Goal: Task Accomplishment & Management: Manage account settings

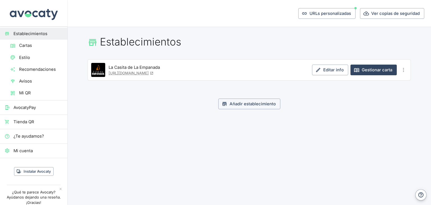
click at [220, 41] on h1 "Establecimientos" at bounding box center [250, 42] width 324 height 12
click at [39, 44] on span "Cartas" at bounding box center [41, 45] width 44 height 6
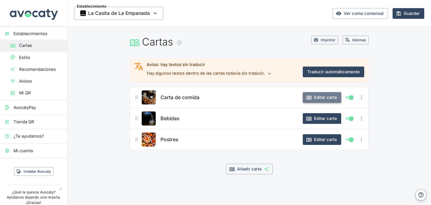
click at [316, 100] on button "Editar carta" at bounding box center [322, 97] width 38 height 11
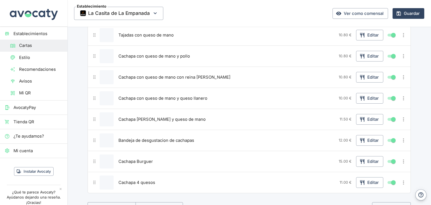
scroll to position [169, 0]
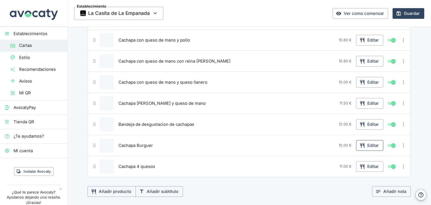
click at [369, 144] on button "Editar" at bounding box center [369, 145] width 27 height 11
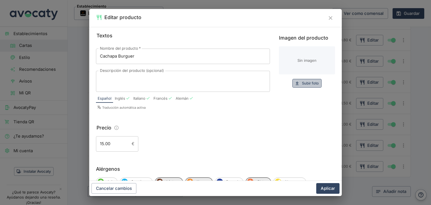
click at [304, 83] on span "Subir foto" at bounding box center [310, 83] width 17 height 6
type input "C:\fakepath\Casita de la empanada-28 (1).jpg"
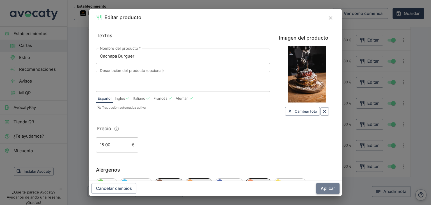
click at [325, 188] on button "Aplicar" at bounding box center [328, 188] width 23 height 11
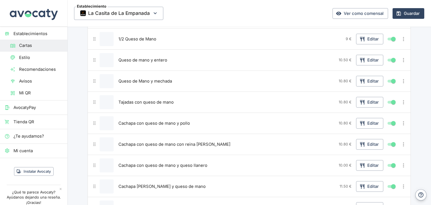
scroll to position [84, 0]
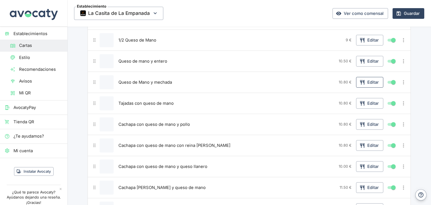
click at [365, 80] on button "Editar" at bounding box center [369, 82] width 27 height 11
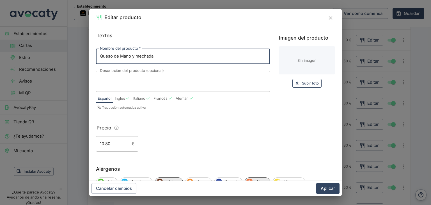
click at [304, 85] on span "Subir foto" at bounding box center [310, 83] width 17 height 6
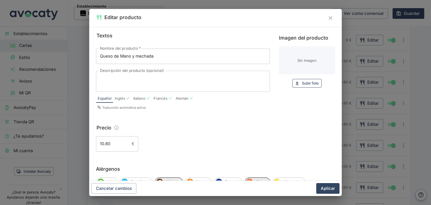
type input "C:\fakepath\Casita de la empanada-03 (1).jpg"
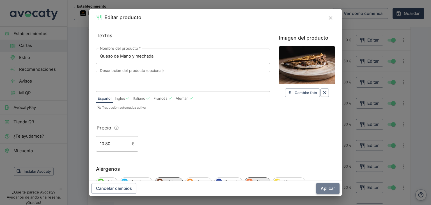
click at [328, 188] on button "Aplicar" at bounding box center [328, 188] width 23 height 11
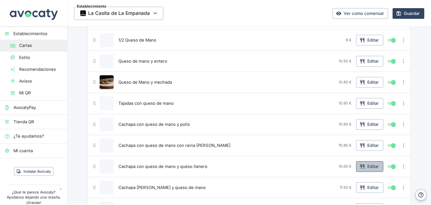
click at [365, 167] on button "Editar" at bounding box center [369, 166] width 27 height 11
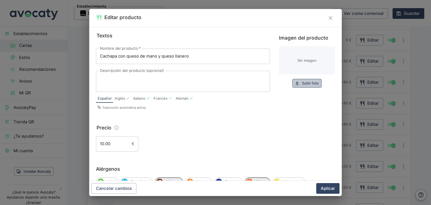
click at [303, 82] on span "Subir foto" at bounding box center [310, 83] width 17 height 6
type input "C:\fakepath\Casita de la empanada-10 (1).jpg"
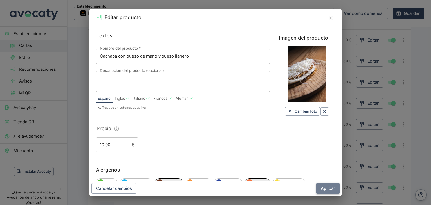
click at [328, 190] on button "Aplicar" at bounding box center [328, 188] width 23 height 11
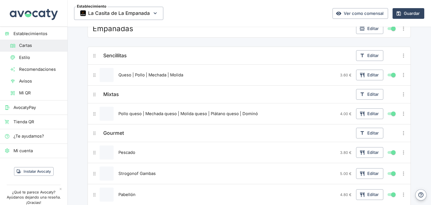
scroll to position [562, 0]
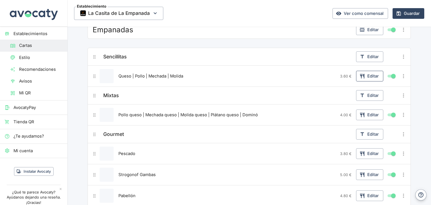
click at [373, 76] on button "Editar" at bounding box center [369, 76] width 27 height 11
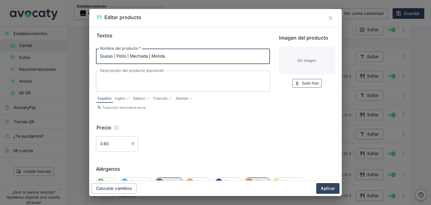
click at [302, 86] on span "Subir foto" at bounding box center [310, 83] width 17 height 6
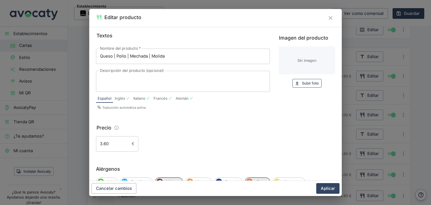
type input "C:\fakepath\Casita de la empanada-12.jpg"
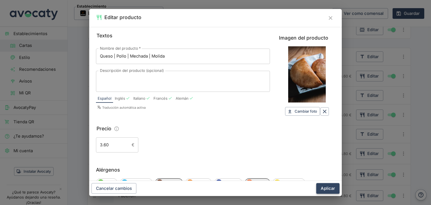
click at [330, 191] on button "Aplicar" at bounding box center [328, 188] width 23 height 11
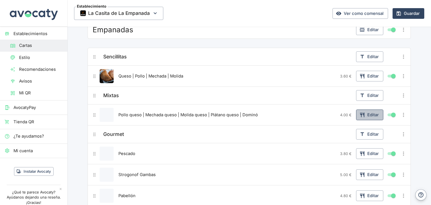
click at [366, 113] on button "Editar" at bounding box center [369, 115] width 27 height 11
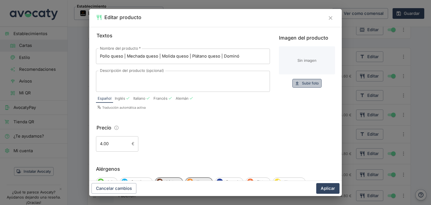
click at [306, 83] on span "Subir foto" at bounding box center [310, 83] width 17 height 6
type input "C:\fakepath\Casita de la empanada-12 (1).jpg"
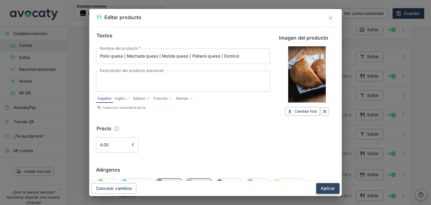
click at [331, 189] on button "Aplicar" at bounding box center [328, 188] width 23 height 11
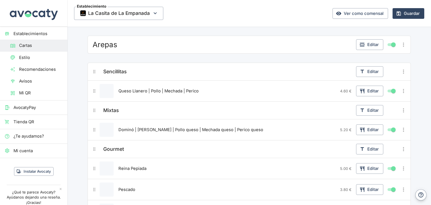
scroll to position [871, 0]
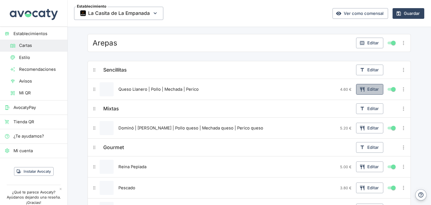
click at [369, 84] on button "Editar" at bounding box center [369, 89] width 27 height 11
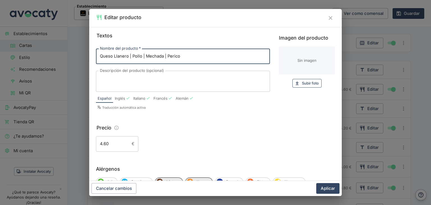
click at [310, 83] on span "Subir foto" at bounding box center [310, 83] width 17 height 6
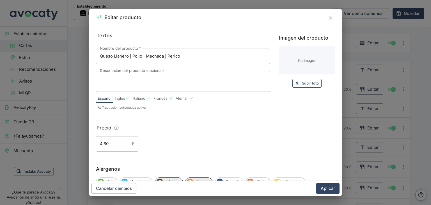
type input "C:\fakepath\Casita de la empanada-23.jpg"
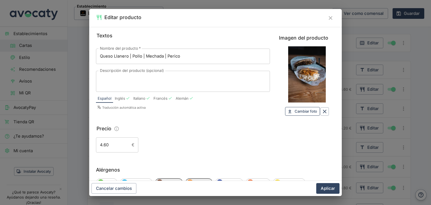
click at [303, 112] on span "Cambiar foto" at bounding box center [306, 111] width 22 height 6
click at [322, 112] on icon "Borrar" at bounding box center [325, 111] width 6 height 6
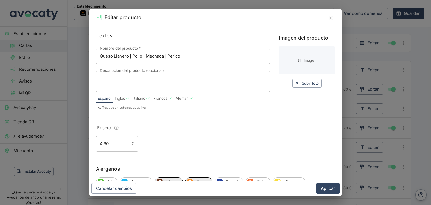
click at [331, 18] on icon "Cerrar" at bounding box center [331, 18] width 4 height 4
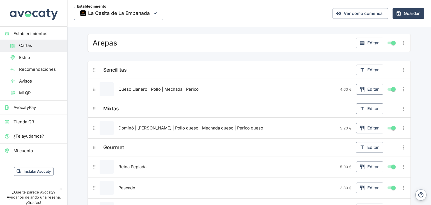
click at [370, 125] on button "Editar" at bounding box center [369, 128] width 27 height 11
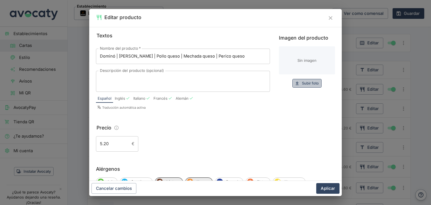
click at [312, 82] on span "Subir foto" at bounding box center [310, 83] width 17 height 6
type input "C:\fakepath\Casita de la empanada-15 (1).jpg"
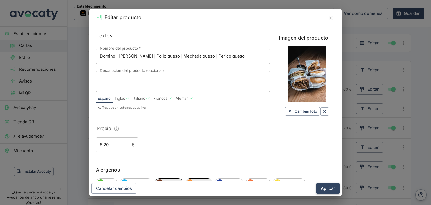
click at [332, 189] on button "Aplicar" at bounding box center [328, 188] width 23 height 11
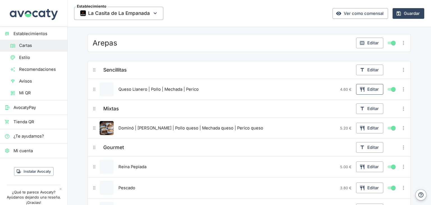
click at [367, 85] on button "Editar" at bounding box center [369, 89] width 27 height 11
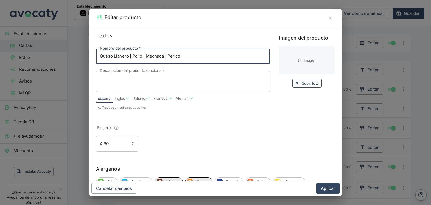
click at [303, 84] on span "Subir foto" at bounding box center [310, 83] width 17 height 6
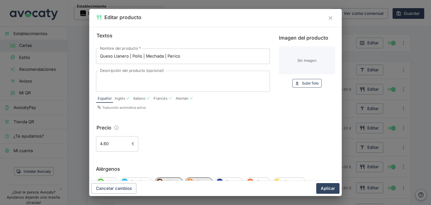
type input "C:\fakepath\Casita de la empanada-23 (1).jpg"
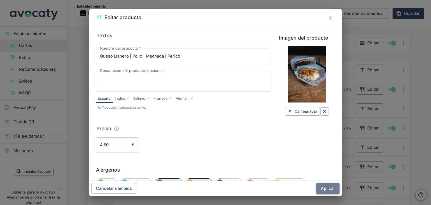
click at [330, 191] on button "Aplicar" at bounding box center [328, 188] width 23 height 11
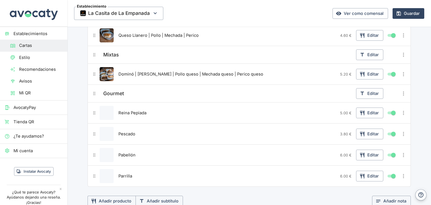
scroll to position [927, 0]
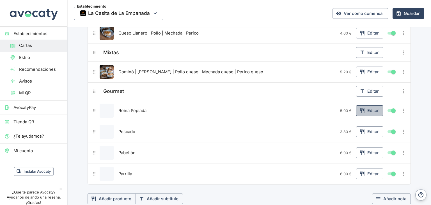
click at [362, 108] on icon "button" at bounding box center [363, 111] width 6 height 6
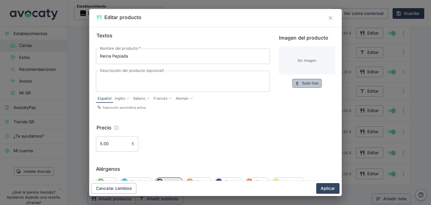
click at [307, 83] on span "Subir foto" at bounding box center [310, 83] width 17 height 6
type input "C:\fakepath\Casita de la empanada-06 (1).jpg"
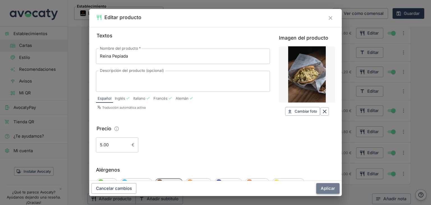
click at [330, 189] on button "Aplicar" at bounding box center [328, 188] width 23 height 11
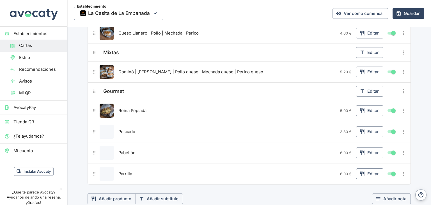
click at [364, 169] on button "Editar" at bounding box center [369, 174] width 27 height 11
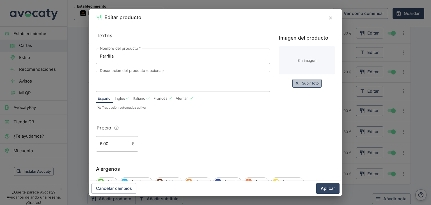
click at [306, 85] on span "Subir foto" at bounding box center [310, 83] width 17 height 6
click at [330, 19] on icon "Cerrar" at bounding box center [331, 18] width 6 height 6
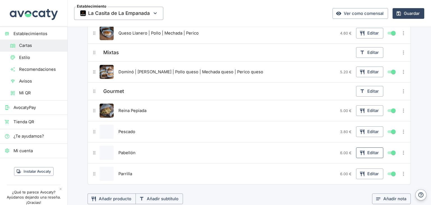
click at [362, 150] on icon "button" at bounding box center [363, 153] width 6 height 6
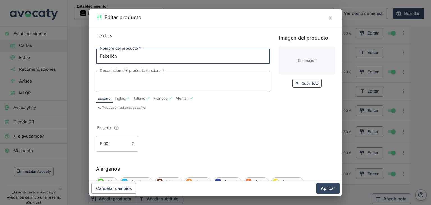
click at [311, 82] on span "Subir foto" at bounding box center [310, 83] width 17 height 6
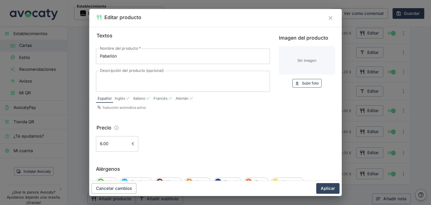
type input "C:\fakepath\Casita de la empanada-02 (1).jpg"
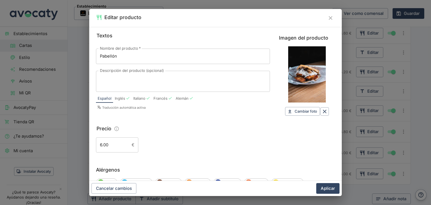
click at [329, 190] on button "Aplicar" at bounding box center [328, 188] width 23 height 11
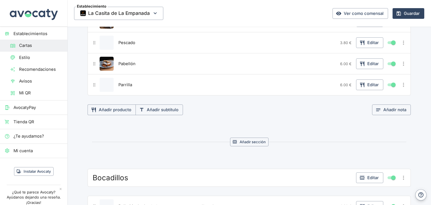
scroll to position [983, 0]
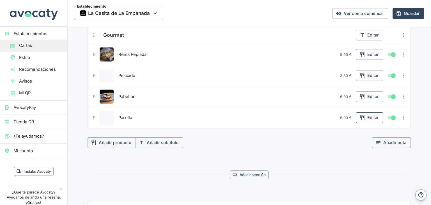
click at [374, 115] on button "Editar" at bounding box center [369, 117] width 27 height 11
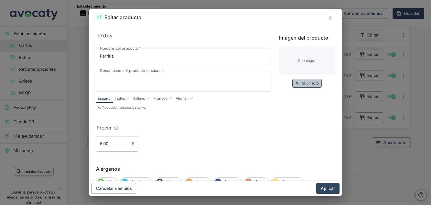
click at [302, 83] on span "Subir foto" at bounding box center [310, 83] width 17 height 6
click at [331, 18] on icon "Cerrar" at bounding box center [331, 18] width 4 height 4
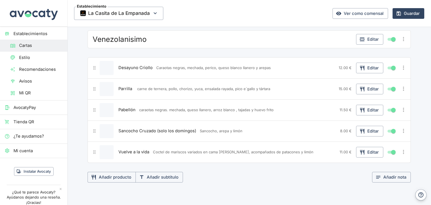
scroll to position [1320, 0]
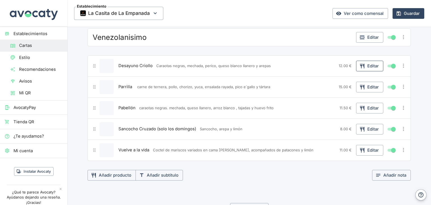
click at [379, 61] on button "Editar" at bounding box center [369, 66] width 27 height 11
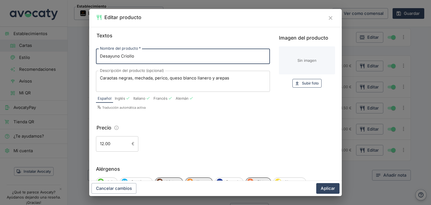
click at [312, 82] on span "Subir foto" at bounding box center [310, 83] width 17 height 6
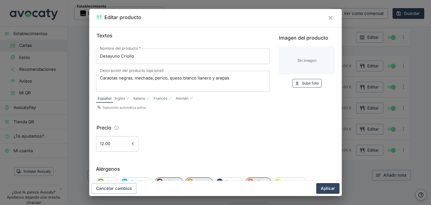
type input "C:\fakepath\Casita de la empanada-07 (1).jpg"
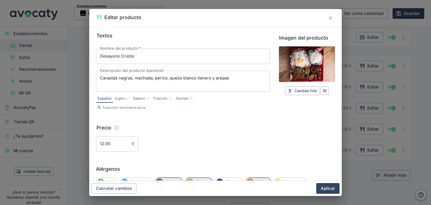
click at [328, 188] on button "Aplicar" at bounding box center [328, 188] width 23 height 11
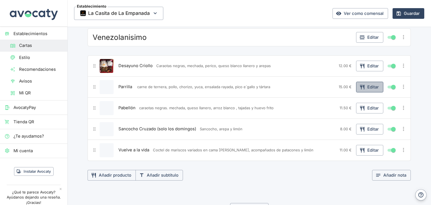
click at [375, 82] on button "Editar" at bounding box center [369, 87] width 27 height 11
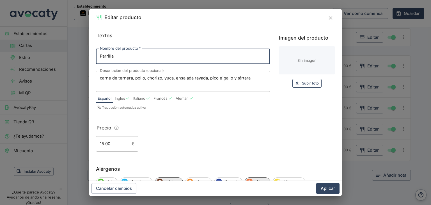
click at [310, 84] on span "Subir foto" at bounding box center [310, 83] width 17 height 6
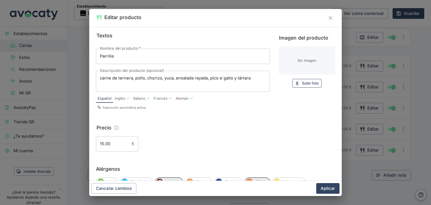
click at [302, 85] on span "Subir foto" at bounding box center [310, 83] width 17 height 6
type input "C:\fakepath\Casita de la empanada-19 (1).jpg"
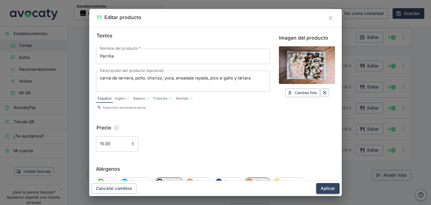
click at [328, 192] on button "Aplicar" at bounding box center [328, 188] width 23 height 11
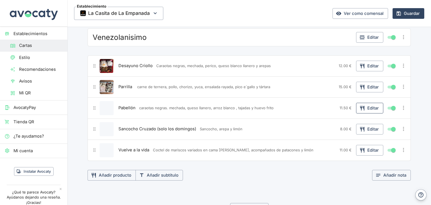
click at [365, 103] on button "Editar" at bounding box center [369, 108] width 27 height 11
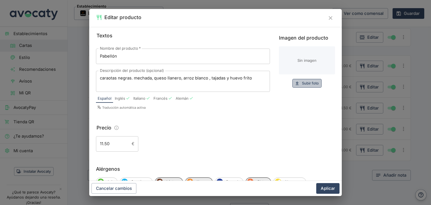
click at [304, 82] on span "Subir foto" at bounding box center [310, 83] width 17 height 6
type input "C:\fakepath\Casita de la empanada-07 (1).jpg"
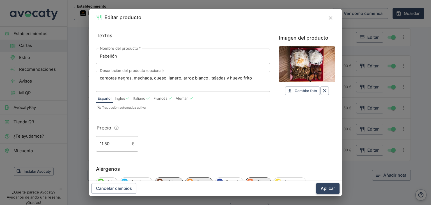
click at [329, 185] on button "Aplicar" at bounding box center [328, 188] width 23 height 11
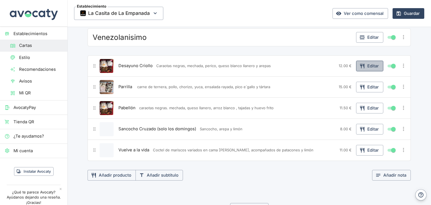
click at [371, 61] on button "Editar" at bounding box center [369, 66] width 27 height 11
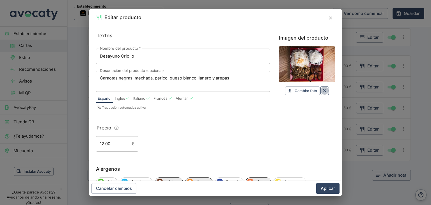
click at [324, 91] on icon "Borrar" at bounding box center [325, 91] width 6 height 6
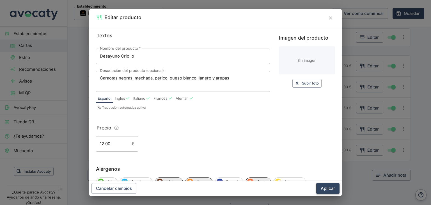
click at [334, 190] on button "Aplicar" at bounding box center [328, 188] width 23 height 11
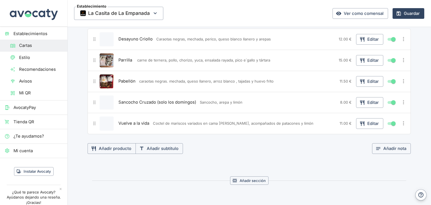
scroll to position [1348, 0]
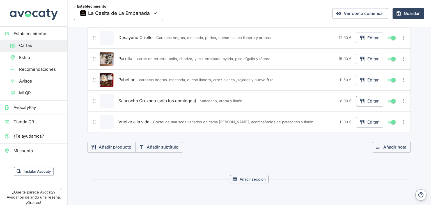
click at [368, 96] on button "Editar" at bounding box center [369, 101] width 27 height 11
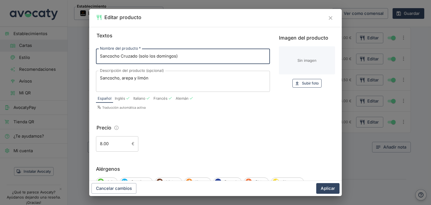
click at [310, 82] on span "Subir foto" at bounding box center [310, 83] width 17 height 6
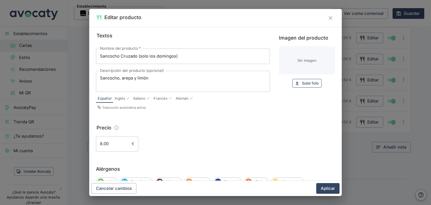
type input "C:\fakepath\8.png"
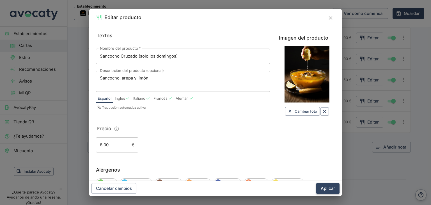
click at [333, 190] on button "Aplicar" at bounding box center [328, 188] width 23 height 11
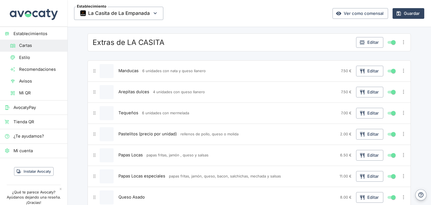
scroll to position [1995, 0]
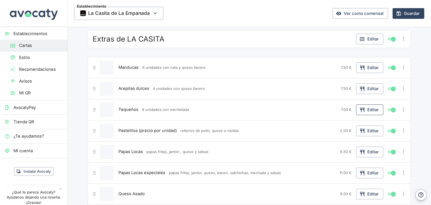
click at [360, 107] on icon "button" at bounding box center [362, 109] width 4 height 5
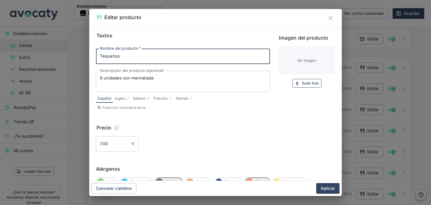
click at [302, 86] on span "Subir foto" at bounding box center [310, 83] width 17 height 6
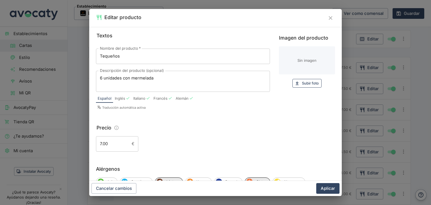
type input "C:\fakepath\Casita de la empanada-32 (1).jpg"
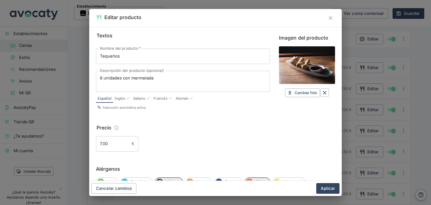
click at [331, 191] on button "Aplicar" at bounding box center [328, 188] width 23 height 11
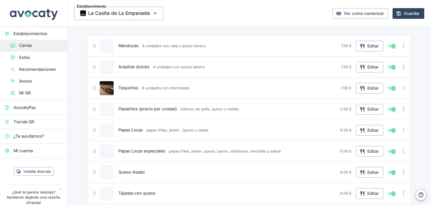
scroll to position [2023, 0]
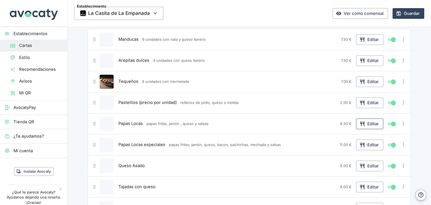
click at [365, 119] on button "Editar" at bounding box center [369, 124] width 27 height 11
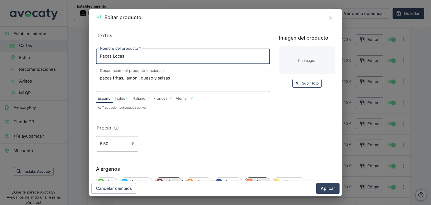
click at [307, 83] on span "Subir foto" at bounding box center [310, 83] width 17 height 6
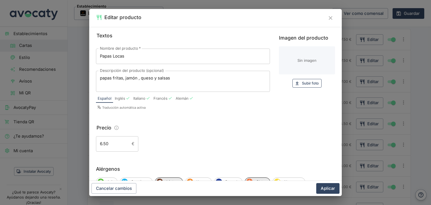
type input "C:\fakepath\Casita de la empanada-14 (1).jpg"
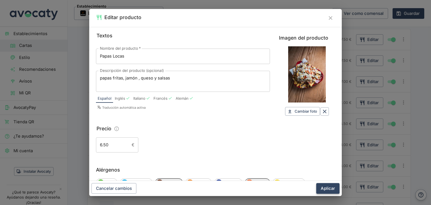
click at [330, 188] on button "Aplicar" at bounding box center [328, 188] width 23 height 11
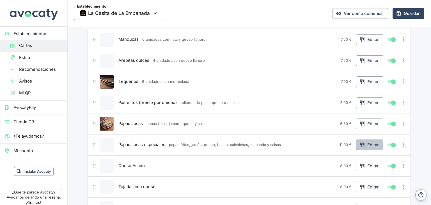
click at [368, 140] on button "Editar" at bounding box center [369, 145] width 27 height 11
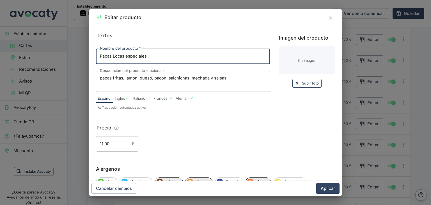
click at [303, 82] on span "Subir foto" at bounding box center [310, 83] width 17 height 6
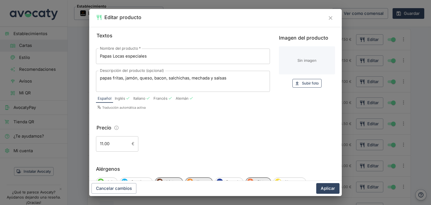
type input "C:\fakepath\Casita de la empanada-13 (1).jpg"
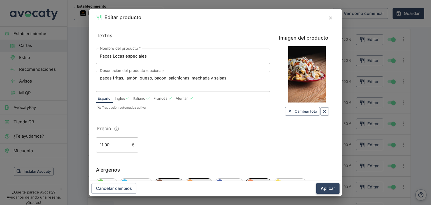
click at [331, 186] on button "Aplicar" at bounding box center [328, 188] width 23 height 11
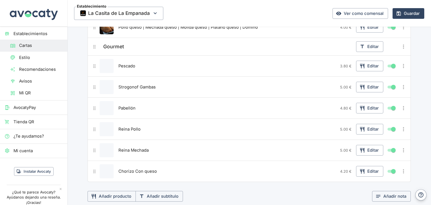
scroll to position [649, 0]
click at [366, 147] on button "Editar" at bounding box center [369, 150] width 27 height 11
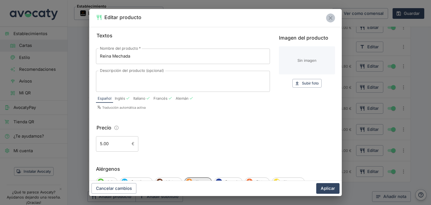
click at [331, 19] on icon "Cerrar" at bounding box center [331, 18] width 6 height 6
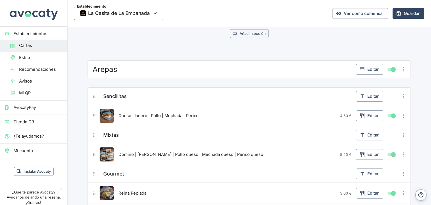
scroll to position [846, 0]
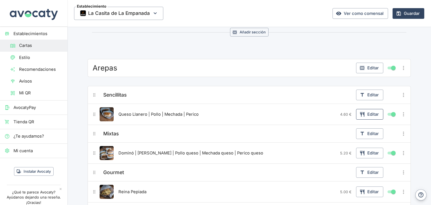
click at [368, 111] on button "Editar" at bounding box center [369, 114] width 27 height 11
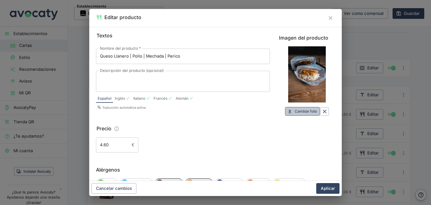
click at [301, 113] on span "Cambiar foto" at bounding box center [306, 111] width 22 height 6
type input "C:\fakepath\Casita de la empanada-29 (1).jpg"
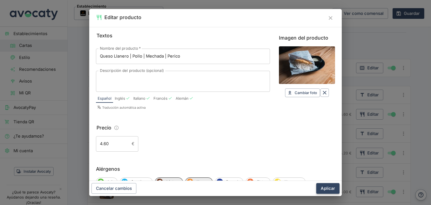
click at [330, 187] on button "Aplicar" at bounding box center [328, 188] width 23 height 11
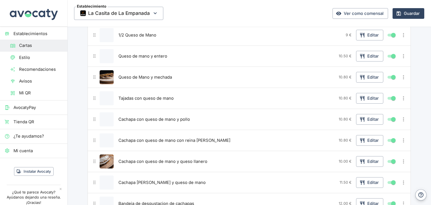
scroll to position [87, 0]
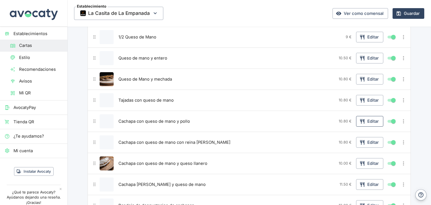
click at [361, 120] on icon "button" at bounding box center [363, 122] width 6 height 6
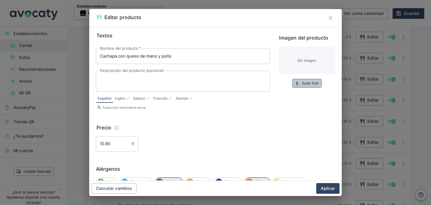
click at [311, 82] on span "Subir foto" at bounding box center [310, 83] width 17 height 6
type input "C:\fakepath\2.png"
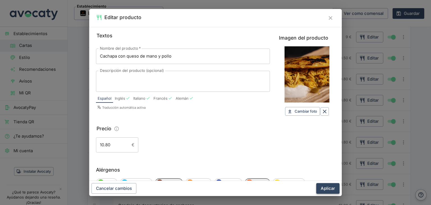
click at [329, 189] on button "Aplicar" at bounding box center [328, 188] width 23 height 11
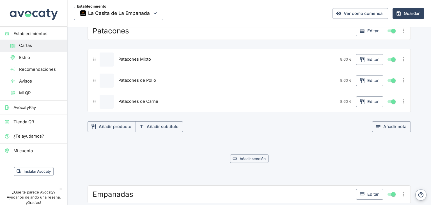
scroll to position [396, 0]
click at [368, 59] on button "Editar" at bounding box center [369, 60] width 27 height 11
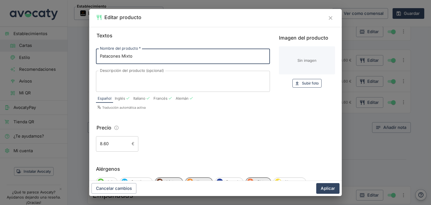
click at [311, 81] on span "Subir foto" at bounding box center [310, 83] width 17 height 6
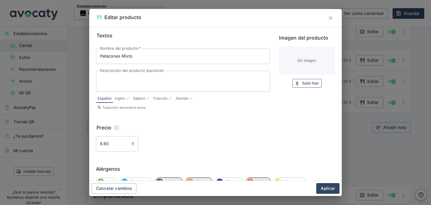
type input "C:\fakepath\3.png"
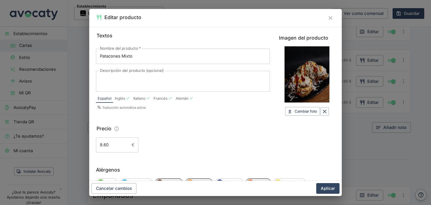
click at [330, 190] on button "Aplicar" at bounding box center [328, 188] width 23 height 11
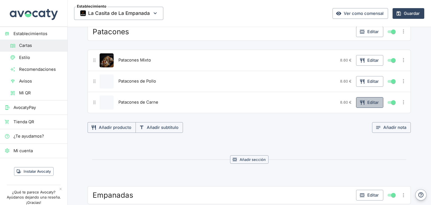
click at [367, 100] on button "Editar" at bounding box center [369, 102] width 27 height 11
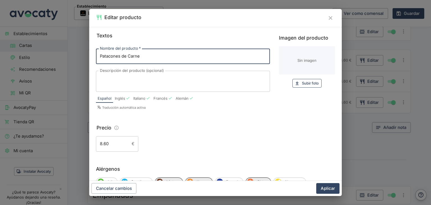
click at [303, 84] on span "Subir foto" at bounding box center [310, 83] width 17 height 6
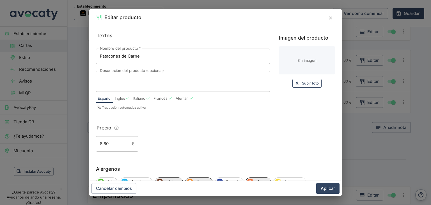
type input "C:\fakepath\Casita de la empanada-31 (1).jpg"
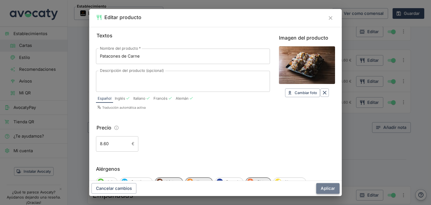
click at [334, 189] on button "Aplicar" at bounding box center [328, 188] width 23 height 11
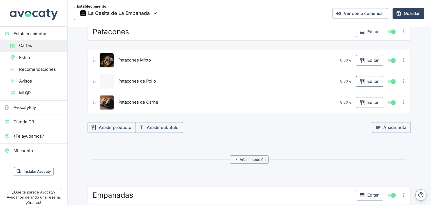
click at [363, 81] on icon "button" at bounding box center [363, 82] width 6 height 6
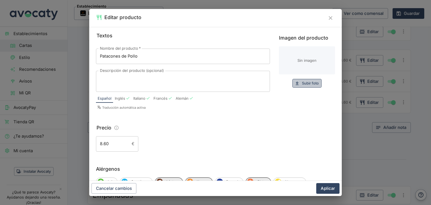
click at [305, 85] on span "Subir foto" at bounding box center [310, 83] width 17 height 6
type input "C:\fakepath\Casita de la empanada-31 (1).jpg"
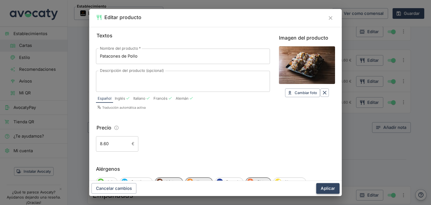
click at [334, 192] on button "Aplicar" at bounding box center [328, 188] width 23 height 11
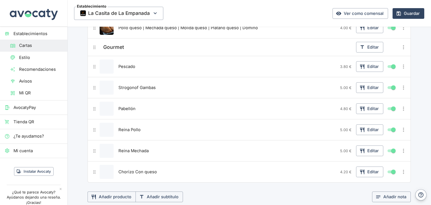
scroll to position [649, 0]
click at [368, 61] on button "Editar" at bounding box center [369, 66] width 27 height 11
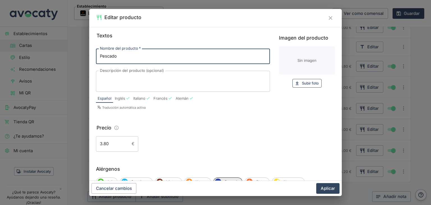
click at [317, 81] on button "Subir foto Subir" at bounding box center [307, 83] width 29 height 9
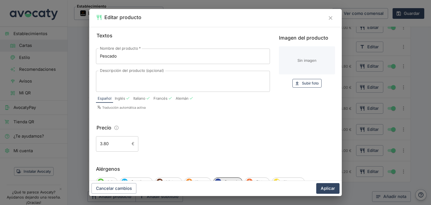
type input "C:\fakepath\1.png"
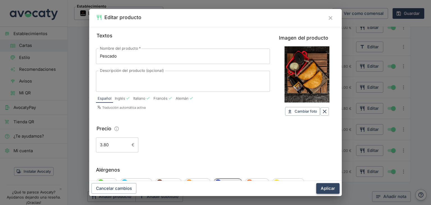
click at [326, 187] on button "Aplicar" at bounding box center [328, 188] width 23 height 11
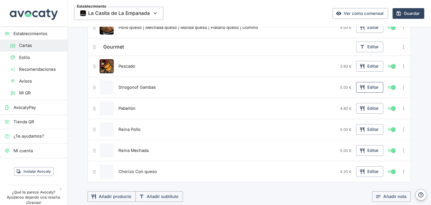
click at [370, 83] on button "Editar" at bounding box center [369, 87] width 27 height 11
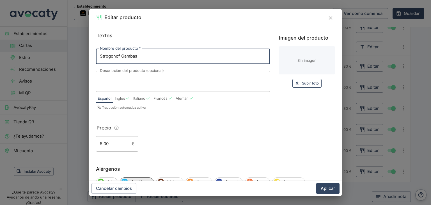
click at [306, 84] on span "Subir foto" at bounding box center [310, 83] width 17 height 6
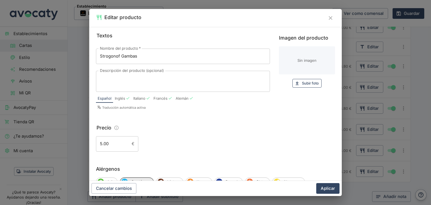
type input "C:\fakepath\1.png"
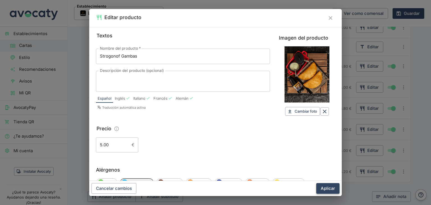
click at [333, 188] on button "Aplicar" at bounding box center [328, 188] width 23 height 11
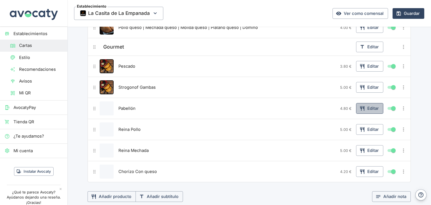
click at [366, 105] on button "Editar" at bounding box center [369, 108] width 27 height 11
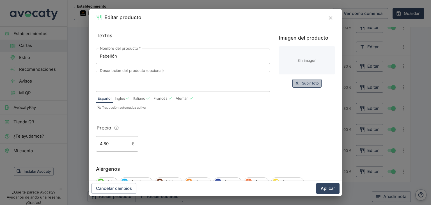
click at [307, 86] on span "Subir foto" at bounding box center [310, 83] width 17 height 6
type input "C:\fakepath\1.png"
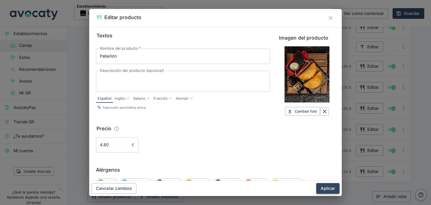
click at [336, 190] on button "Aplicar" at bounding box center [328, 188] width 23 height 11
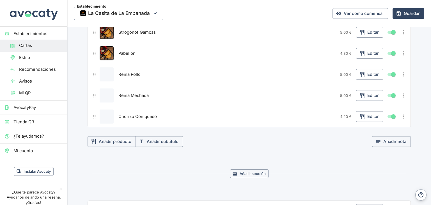
scroll to position [705, 0]
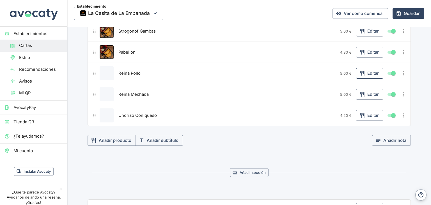
click at [365, 68] on button "Editar" at bounding box center [369, 73] width 27 height 11
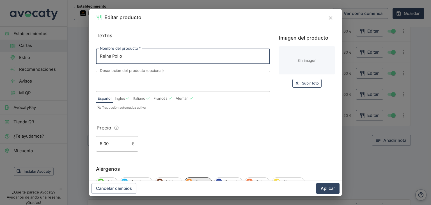
click at [310, 81] on span "Subir foto" at bounding box center [310, 83] width 17 height 6
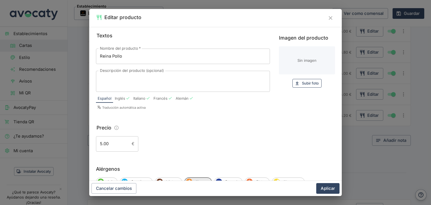
type input "C:\fakepath\1.png"
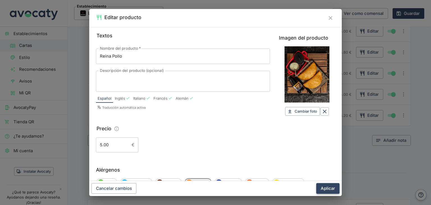
click at [330, 191] on button "Aplicar" at bounding box center [328, 188] width 23 height 11
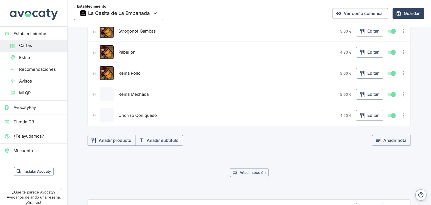
click at [136, 92] on span "Reina Mechada" at bounding box center [134, 94] width 30 height 6
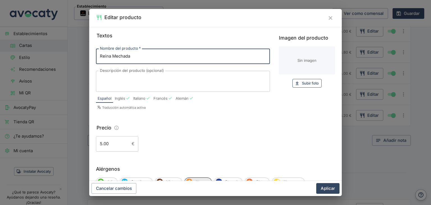
click at [303, 85] on span "Subir foto" at bounding box center [310, 83] width 17 height 6
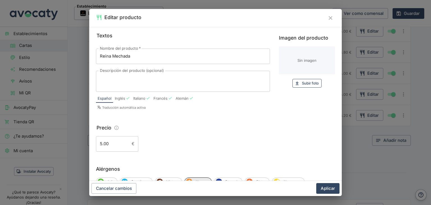
type input "C:\fakepath\1.png"
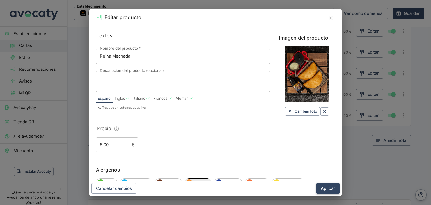
click at [329, 190] on button "Aplicar" at bounding box center [328, 188] width 23 height 11
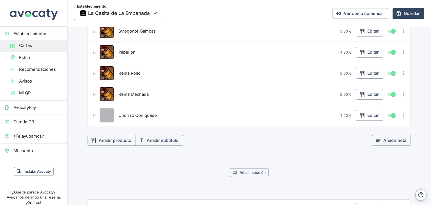
click at [111, 113] on button "Editar producto" at bounding box center [107, 115] width 14 height 14
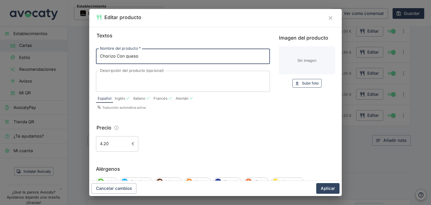
click at [302, 83] on span "Subir foto" at bounding box center [310, 83] width 17 height 6
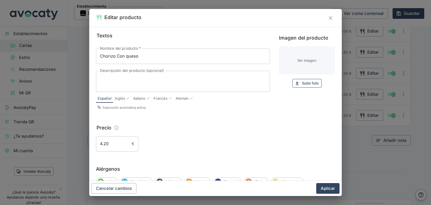
type input "C:\fakepath\1.png"
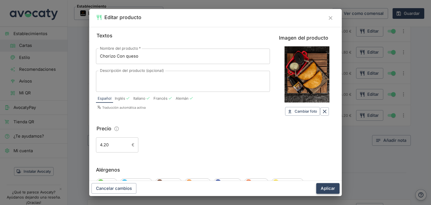
click at [331, 187] on button "Aplicar" at bounding box center [328, 188] width 23 height 11
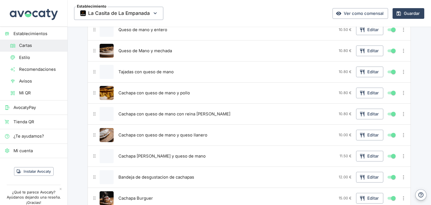
scroll to position [115, 0]
click at [363, 115] on icon "button" at bounding box center [363, 115] width 6 height 6
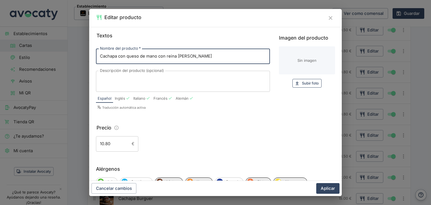
click at [302, 82] on span "Subir foto" at bounding box center [310, 83] width 17 height 6
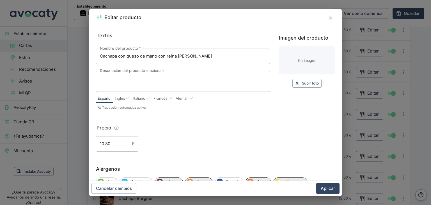
drag, startPoint x: 330, startPoint y: 20, endPoint x: 327, endPoint y: 24, distance: 5.1
click at [330, 20] on icon "Cerrar" at bounding box center [331, 18] width 6 height 6
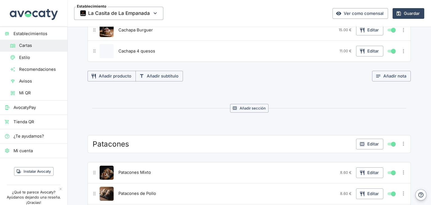
scroll to position [396, 0]
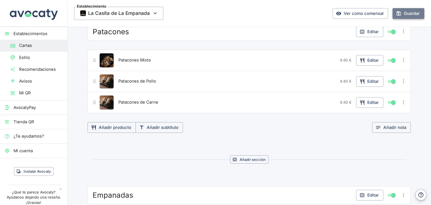
click at [406, 15] on button "Guardar" at bounding box center [409, 13] width 32 height 11
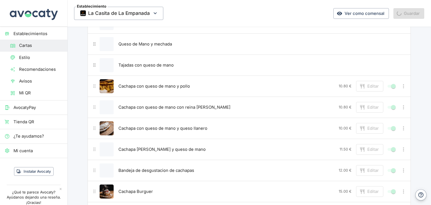
scroll to position [0, 0]
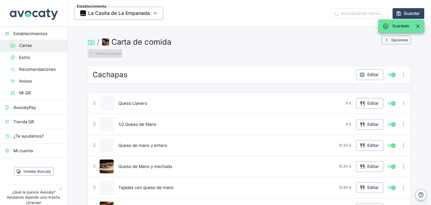
click at [115, 54] on button "Volver a cartas" at bounding box center [105, 53] width 35 height 9
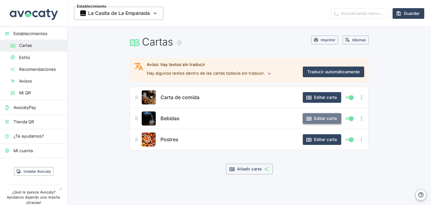
click at [321, 119] on button "Editar carta" at bounding box center [322, 118] width 38 height 11
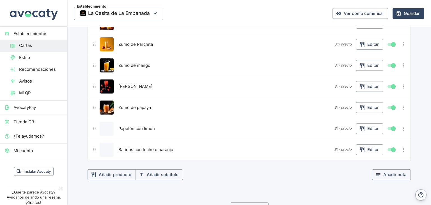
scroll to position [478, 0]
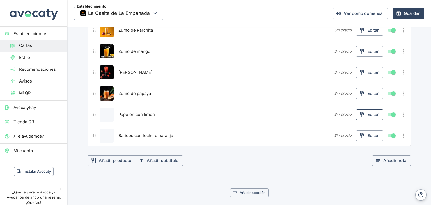
click at [371, 113] on button "Editar" at bounding box center [369, 114] width 27 height 11
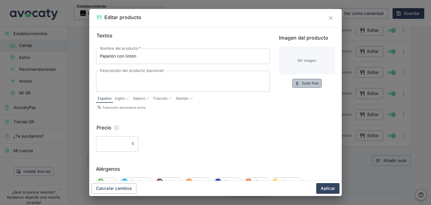
click at [306, 83] on span "Subir foto" at bounding box center [310, 83] width 17 height 6
type input "C:\fakepath\Casita de la empanada-33.jpg"
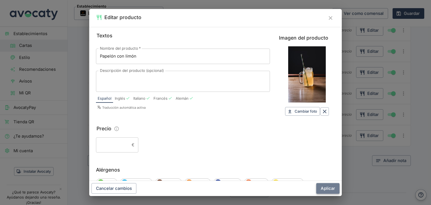
click at [328, 190] on button "Aplicar" at bounding box center [328, 188] width 23 height 11
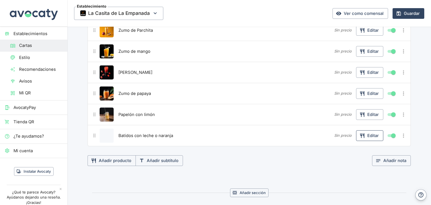
click at [365, 135] on button "Editar" at bounding box center [369, 135] width 27 height 11
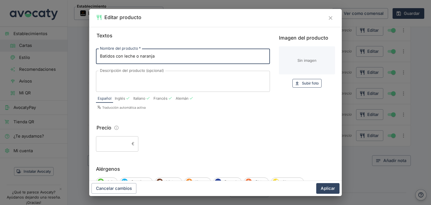
click at [312, 86] on span "Subir foto" at bounding box center [310, 83] width 17 height 6
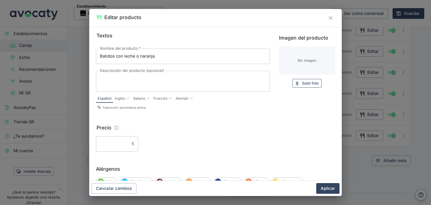
type input "C:\fakepath\5.png"
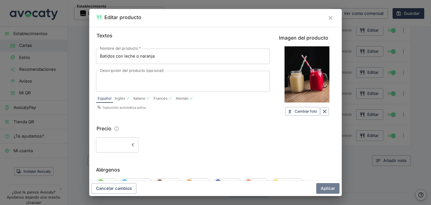
click at [329, 190] on button "Aplicar" at bounding box center [328, 188] width 23 height 11
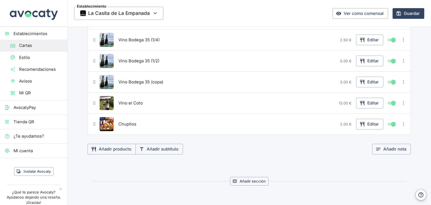
scroll to position [1793, 0]
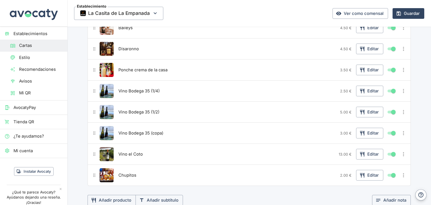
click at [403, 151] on icon "Más opciones" at bounding box center [404, 154] width 6 height 6
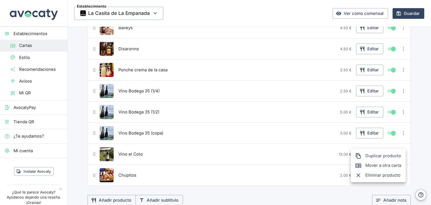
click at [373, 176] on span "Eliminar producto" at bounding box center [384, 175] width 36 height 6
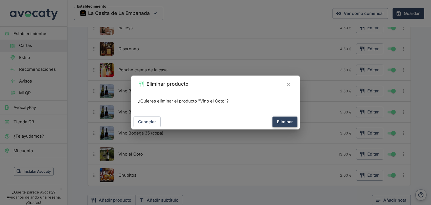
click at [289, 122] on button "Eliminar" at bounding box center [285, 122] width 25 height 11
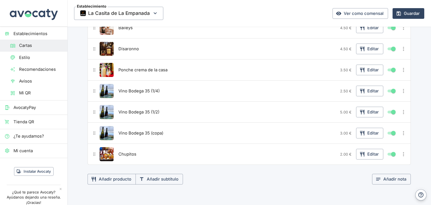
click at [403, 110] on icon "Más opciones" at bounding box center [403, 112] width 1 height 4
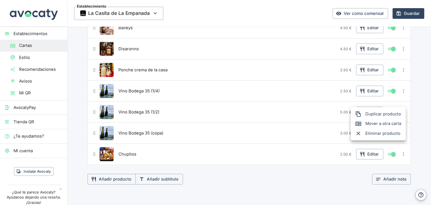
click at [380, 112] on span "Duplicar producto" at bounding box center [384, 114] width 36 height 6
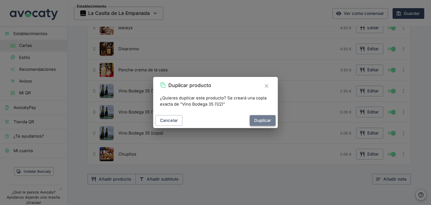
click at [269, 122] on button "Duplicar" at bounding box center [263, 120] width 26 height 11
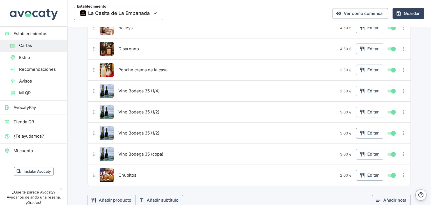
click at [363, 130] on icon "button" at bounding box center [363, 133] width 6 height 6
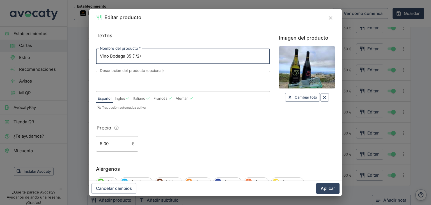
drag, startPoint x: 140, startPoint y: 56, endPoint x: 136, endPoint y: 56, distance: 3.7
click at [136, 56] on input "Vino Bodega 35 (1/2)" at bounding box center [183, 56] width 174 height 15
type input "Vino Bodega 35 (1lt)"
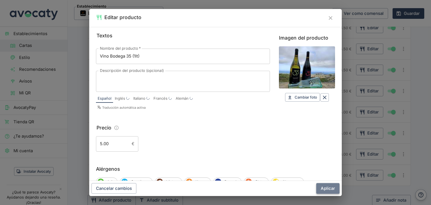
click at [328, 192] on button "Aplicar" at bounding box center [328, 188] width 23 height 11
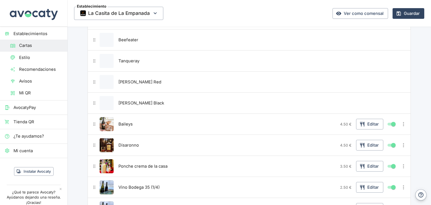
scroll to position [1652, 0]
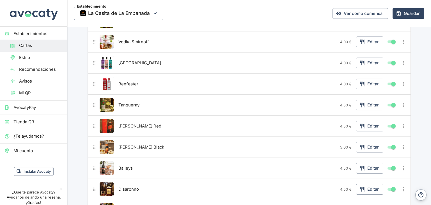
drag, startPoint x: 411, startPoint y: 13, endPoint x: 392, endPoint y: 21, distance: 20.7
click at [411, 13] on button "Guardar" at bounding box center [409, 13] width 32 height 11
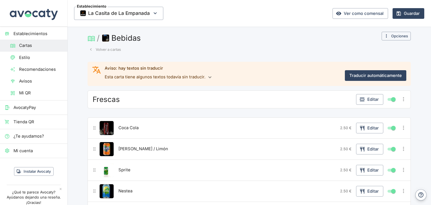
scroll to position [0, 0]
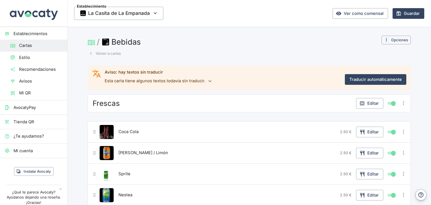
click at [111, 53] on button "Volver a cartas" at bounding box center [105, 53] width 35 height 9
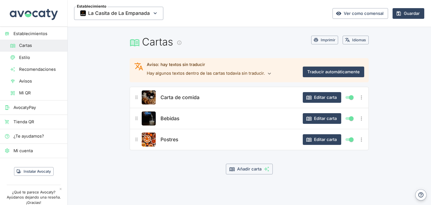
click at [173, 138] on span "Postres" at bounding box center [170, 140] width 18 height 8
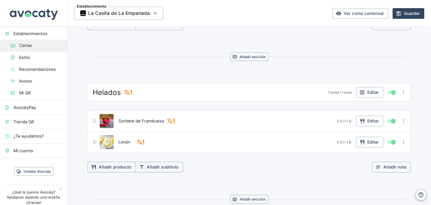
scroll to position [253, 0]
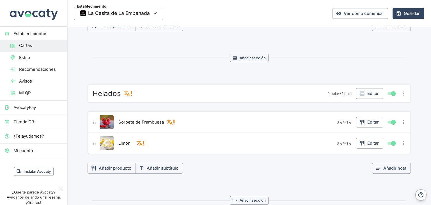
click at [403, 92] on icon "Más opciones" at bounding box center [404, 93] width 6 height 6
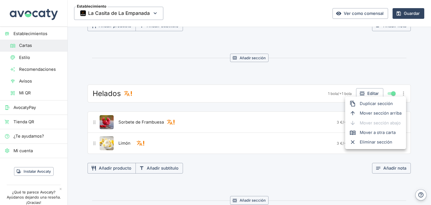
click at [371, 142] on span "Eliminar sección" at bounding box center [381, 142] width 42 height 6
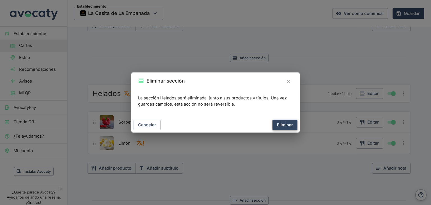
click at [296, 124] on button "Eliminar" at bounding box center [285, 125] width 25 height 11
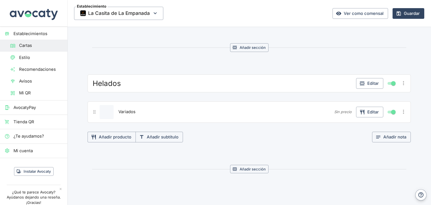
scroll to position [116, 0]
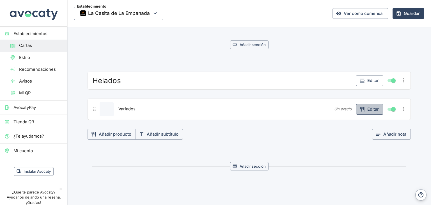
click at [362, 107] on icon "button" at bounding box center [362, 109] width 4 height 5
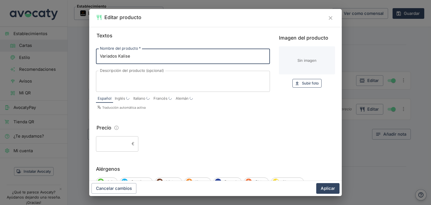
type input "Variados Kalise"
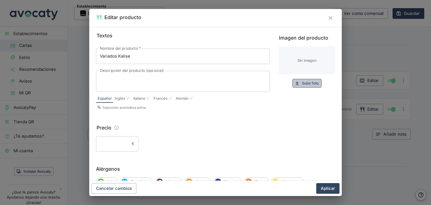
click at [302, 87] on button "Subir foto Subir" at bounding box center [307, 83] width 29 height 9
type input "C:\fakepath\images (4).jpg"
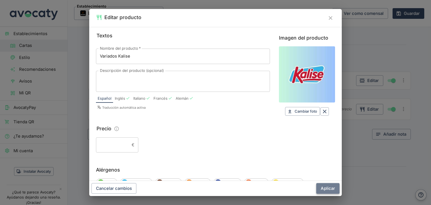
click at [331, 188] on button "Aplicar" at bounding box center [328, 188] width 23 height 11
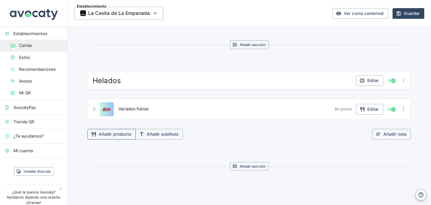
click at [114, 134] on button "Añadir producto" at bounding box center [112, 134] width 48 height 11
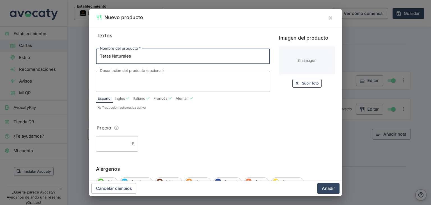
type input "Tetas Naturales"
click at [297, 83] on button "Subir foto Subir" at bounding box center [307, 83] width 29 height 9
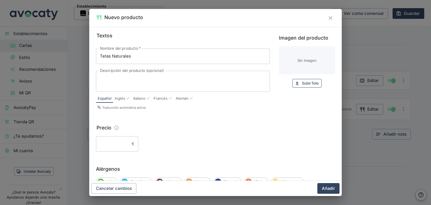
type input "C:\fakepath\IMG_4389.jpg"
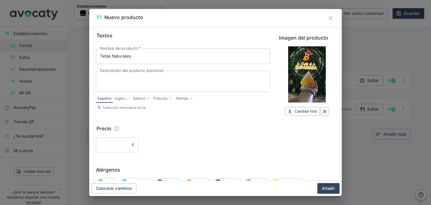
click at [331, 190] on button "Añadir" at bounding box center [329, 188] width 22 height 11
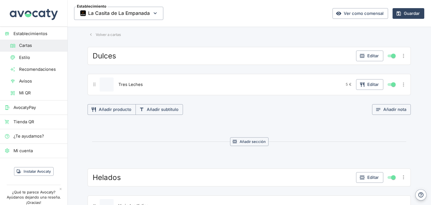
scroll to position [0, 0]
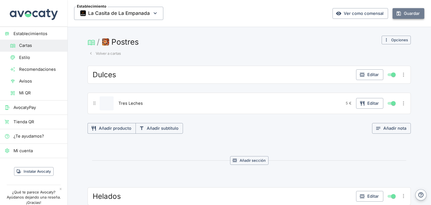
click at [407, 14] on button "Guardar" at bounding box center [409, 13] width 32 height 11
click at [111, 54] on button "Volver a cartas" at bounding box center [105, 53] width 35 height 9
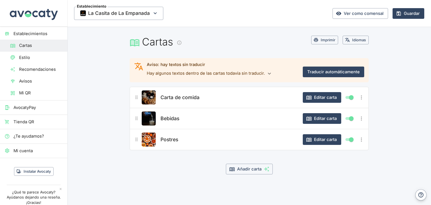
click at [362, 140] on icon "Más opciones" at bounding box center [362, 140] width 6 height 6
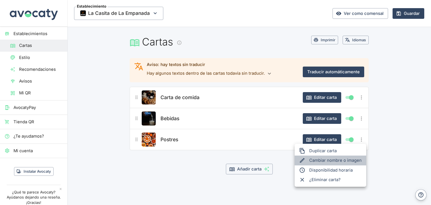
click at [318, 160] on li "Cambiar nombre o imagen" at bounding box center [331, 161] width 72 height 10
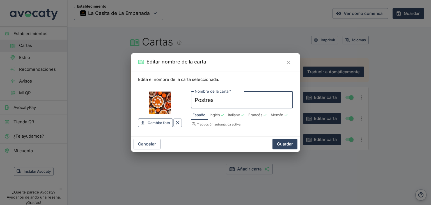
click at [163, 123] on span "Cambiar foto" at bounding box center [159, 123] width 22 height 6
type input "C:\fakepath\IMG_4389.jpg"
click at [196, 83] on div "Cambiar foto Cambiar Nombre de la carta   * Postres Nombre de la carta   * Espa…" at bounding box center [215, 107] width 155 height 49
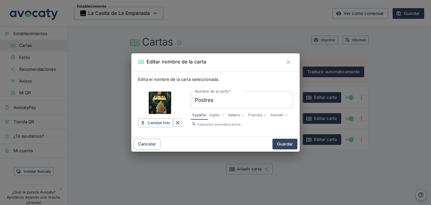
click at [289, 145] on button "Guardar" at bounding box center [285, 144] width 25 height 11
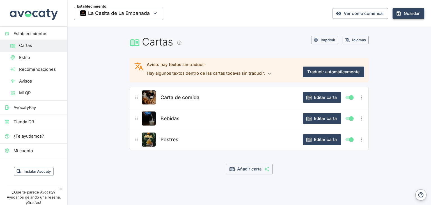
click at [410, 17] on button "Guardar" at bounding box center [409, 13] width 32 height 11
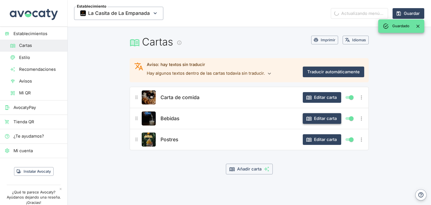
click at [326, 121] on button "Editar carta" at bounding box center [322, 118] width 38 height 11
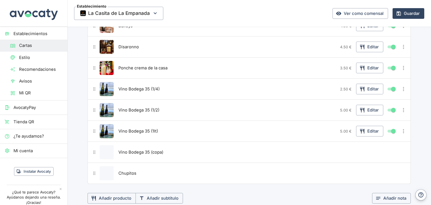
scroll to position [1798, 0]
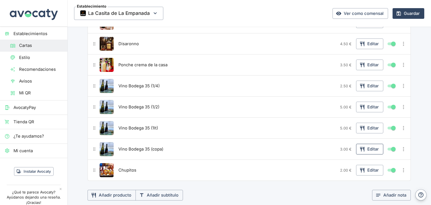
click at [371, 144] on button "Editar" at bounding box center [369, 149] width 27 height 11
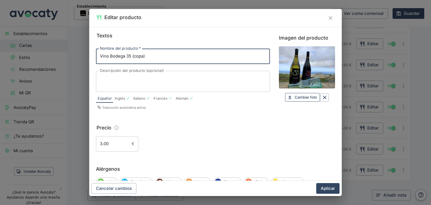
click at [305, 98] on span "Cambiar foto" at bounding box center [306, 97] width 22 height 6
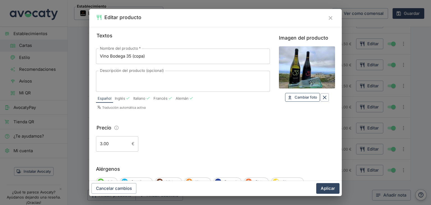
type input "C:\fakepath\FDsEDj-WEAID0q_.jpg"
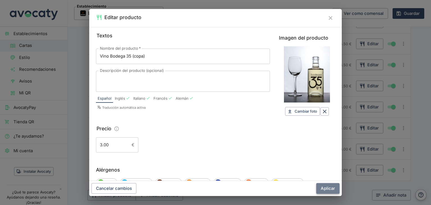
click at [330, 190] on button "Aplicar" at bounding box center [328, 188] width 23 height 11
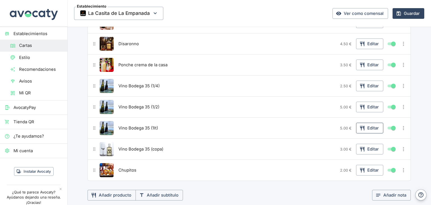
click at [370, 123] on button "Editar" at bounding box center [369, 128] width 27 height 11
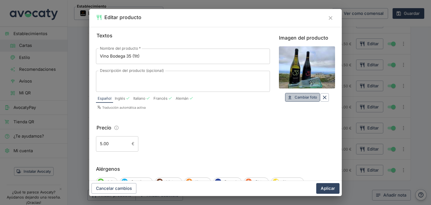
click at [305, 97] on span "Cambiar foto" at bounding box center [306, 97] width 22 height 6
type input "C:\fakepath\images (5).jpg"
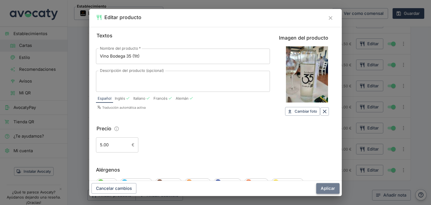
click at [327, 188] on button "Aplicar" at bounding box center [328, 188] width 23 height 11
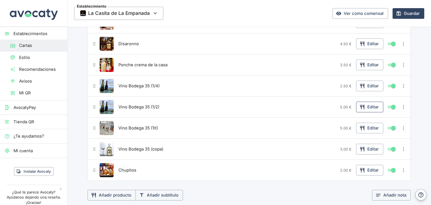
click at [365, 102] on button "Editar" at bounding box center [369, 107] width 27 height 11
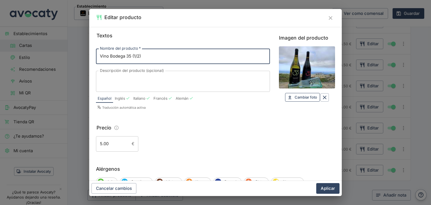
click at [305, 95] on span "Cambiar foto" at bounding box center [306, 97] width 22 height 6
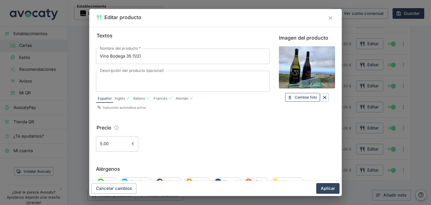
type input "C:\fakepath\images (6).jpg"
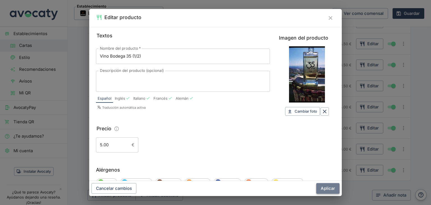
click at [328, 189] on button "Aplicar" at bounding box center [328, 188] width 23 height 11
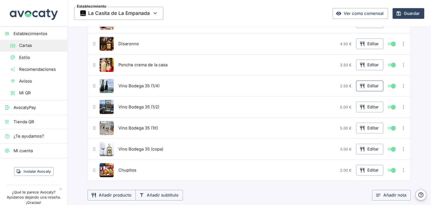
click at [361, 83] on icon "button" at bounding box center [363, 86] width 6 height 6
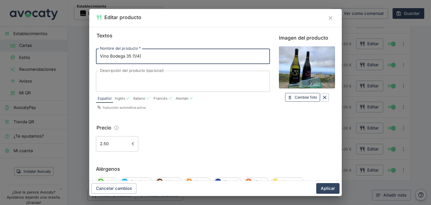
click at [303, 97] on span "Cambiar foto" at bounding box center [306, 97] width 22 height 6
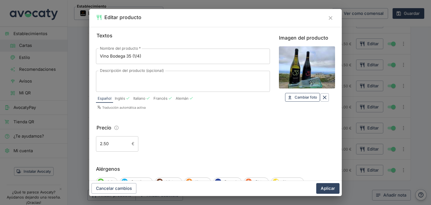
type input "C:\fakepath\images (7).jpg"
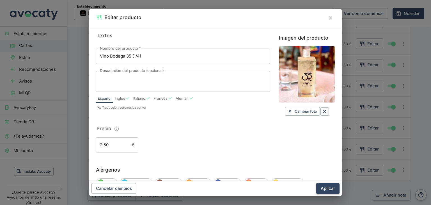
click at [331, 189] on button "Aplicar" at bounding box center [328, 188] width 23 height 11
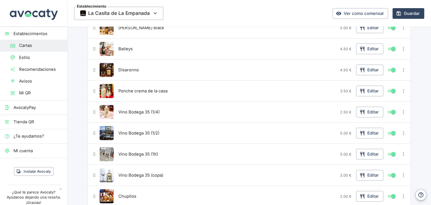
scroll to position [1770, 0]
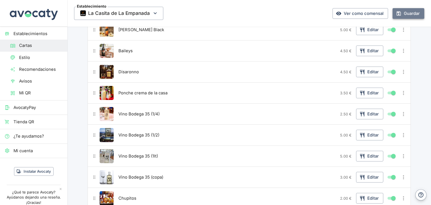
click at [401, 13] on button "Guardar" at bounding box center [409, 13] width 32 height 11
click at [36, 56] on span "Estilo" at bounding box center [41, 57] width 44 height 6
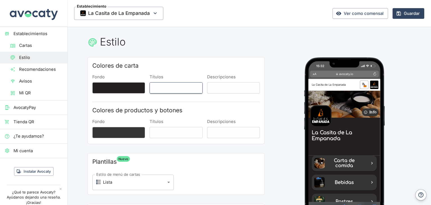
click at [170, 87] on button "Títulos" at bounding box center [176, 87] width 53 height 11
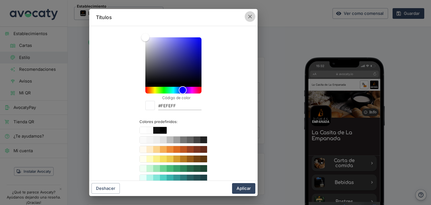
click at [250, 14] on icon "button" at bounding box center [250, 16] width 6 height 6
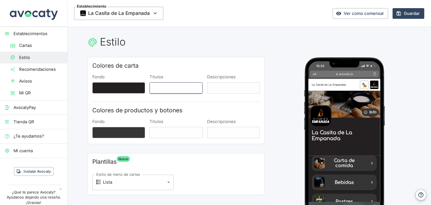
click at [176, 92] on button "Títulos" at bounding box center [176, 87] width 53 height 11
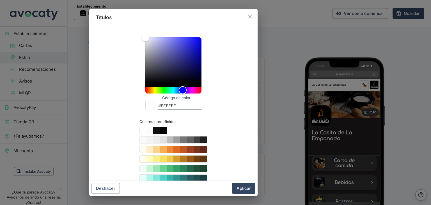
drag, startPoint x: 174, startPoint y: 106, endPoint x: 159, endPoint y: 106, distance: 15.2
click at [159, 106] on input "#FEFEFF" at bounding box center [179, 107] width 43 height 8
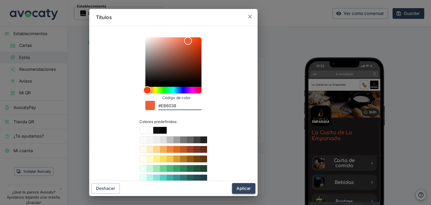
type input "#EB6038"
click at [252, 187] on button "Aplicar" at bounding box center [243, 188] width 23 height 11
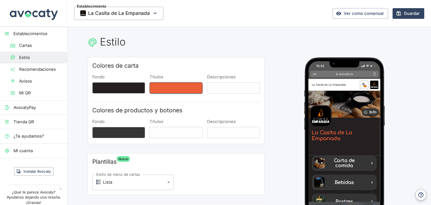
click at [166, 85] on button "Títulos" at bounding box center [176, 87] width 53 height 11
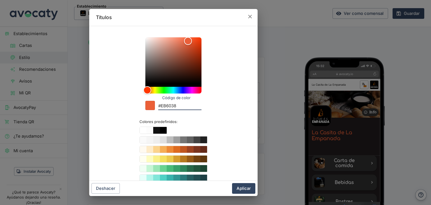
click at [171, 106] on input "#EB6038" at bounding box center [179, 107] width 43 height 8
type input "#EB6028"
click at [245, 188] on button "Aplicar" at bounding box center [243, 188] width 23 height 11
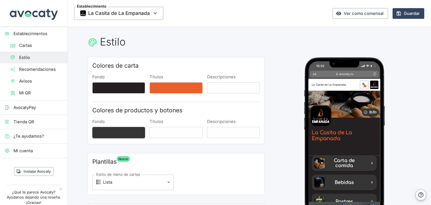
click at [133, 136] on button "Fondo" at bounding box center [118, 132] width 53 height 11
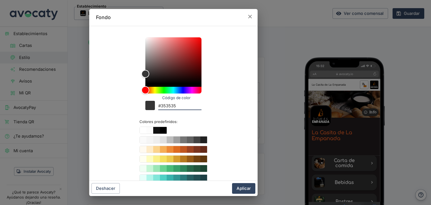
drag, startPoint x: 180, startPoint y: 106, endPoint x: 158, endPoint y: 107, distance: 21.4
click at [158, 107] on input "#353535" at bounding box center [179, 107] width 43 height 8
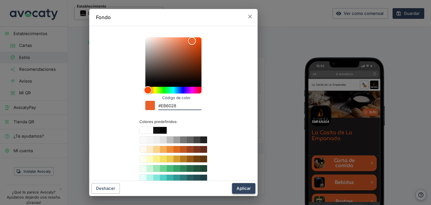
type input "#EB6028"
click at [250, 189] on button "Aplicar" at bounding box center [243, 188] width 23 height 11
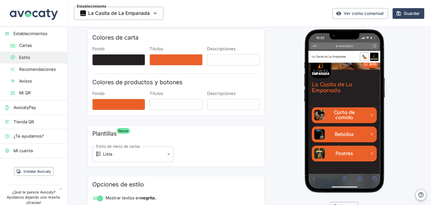
scroll to position [28, 0]
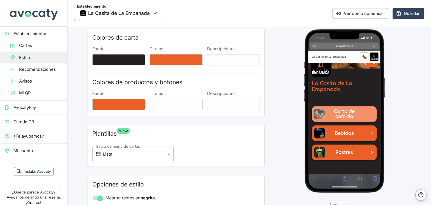
click at [361, 139] on span "Carta de comida" at bounding box center [357, 135] width 44 height 14
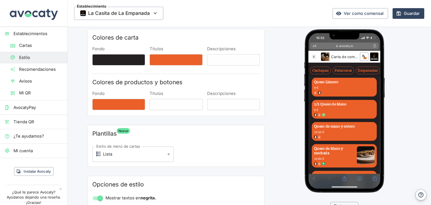
scroll to position [0, 0]
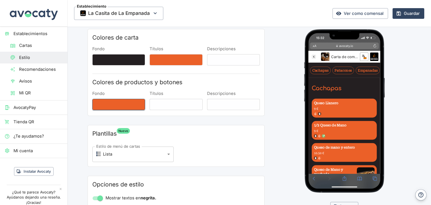
click at [117, 105] on button "Fondo" at bounding box center [118, 104] width 53 height 11
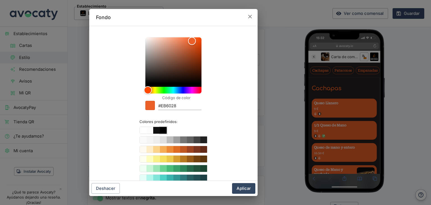
click at [161, 131] on button "Color #000000" at bounding box center [163, 130] width 7 height 7
type input "#000000"
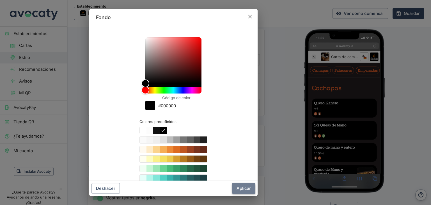
click at [244, 191] on button "Aplicar" at bounding box center [243, 188] width 23 height 11
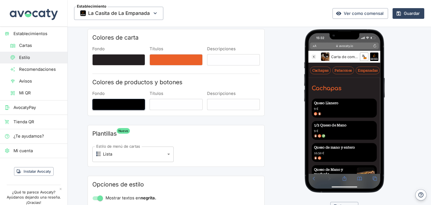
click at [132, 105] on button "Fondo" at bounding box center [118, 104] width 53 height 11
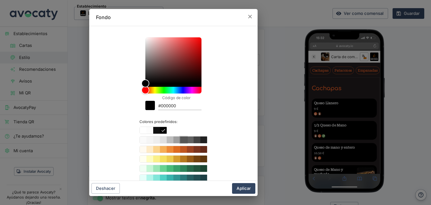
click at [183, 141] on button "Color #757575" at bounding box center [183, 140] width 7 height 7
type input "#757575"
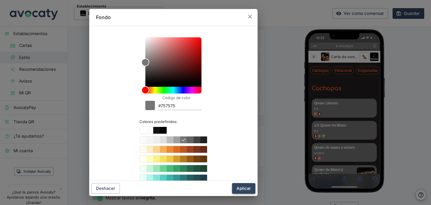
click at [244, 189] on button "Aplicar" at bounding box center [243, 188] width 23 height 11
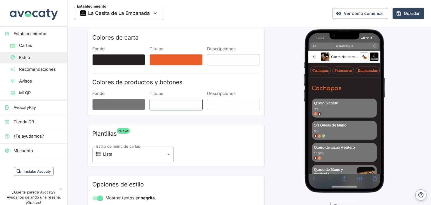
click at [160, 104] on button "Títulos" at bounding box center [176, 104] width 53 height 11
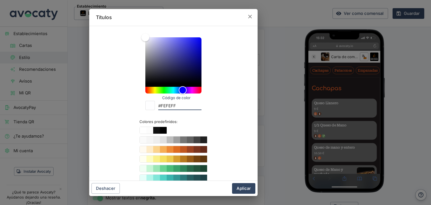
drag, startPoint x: 172, startPoint y: 106, endPoint x: 160, endPoint y: 108, distance: 12.1
click at [160, 108] on input "#FEFEFF" at bounding box center [179, 107] width 43 height 8
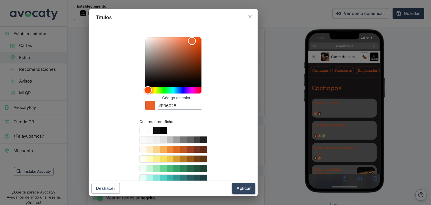
type input "#EB6028"
click at [252, 186] on button "Aplicar" at bounding box center [243, 188] width 23 height 11
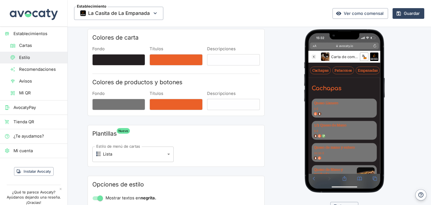
click at [221, 84] on h2 "Colores de productos y botones" at bounding box center [176, 82] width 168 height 8
click at [174, 103] on button "Títulos" at bounding box center [176, 104] width 53 height 11
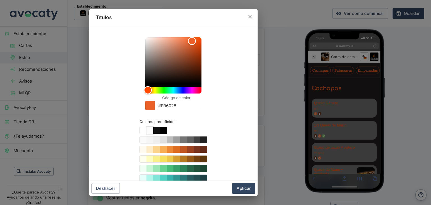
click at [147, 131] on button "Color #fcfcfc" at bounding box center [150, 130] width 7 height 7
type input "#fcfcfc"
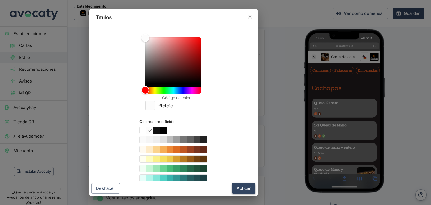
click at [244, 189] on button "Aplicar" at bounding box center [243, 188] width 23 height 11
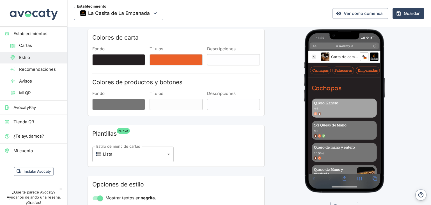
click at [356, 128] on div "9 €" at bounding box center [356, 128] width 81 height 6
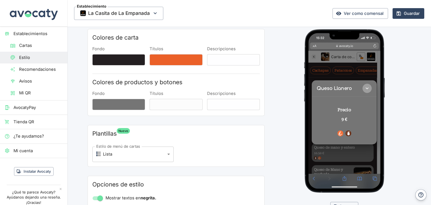
click at [387, 101] on icon "Cerrar" at bounding box center [387, 101] width 8 height 8
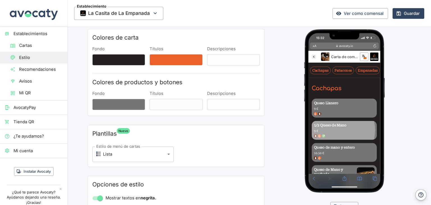
click at [348, 157] on div "9 €" at bounding box center [356, 158] width 81 height 6
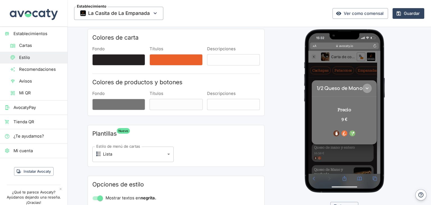
click at [388, 101] on icon "Cerrar" at bounding box center [387, 101] width 4 height 3
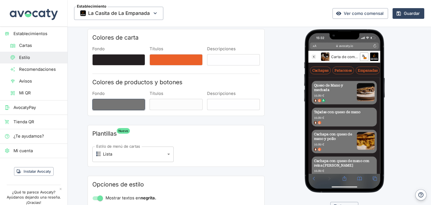
click at [125, 106] on button "Fondo" at bounding box center [118, 104] width 53 height 11
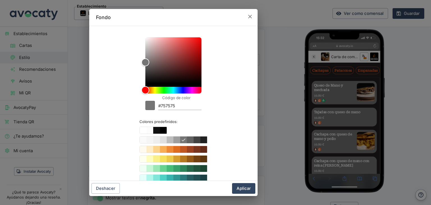
click at [251, 15] on icon "button" at bounding box center [250, 16] width 6 height 6
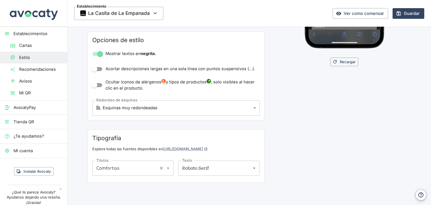
click at [141, 167] on input "Comfortaa" at bounding box center [125, 168] width 61 height 10
click at [123, 167] on input "Comfortaa" at bounding box center [125, 168] width 61 height 10
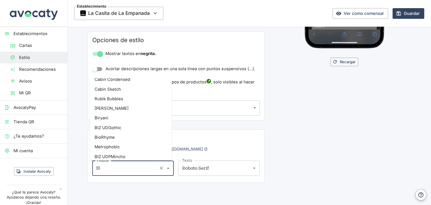
scroll to position [84, 0]
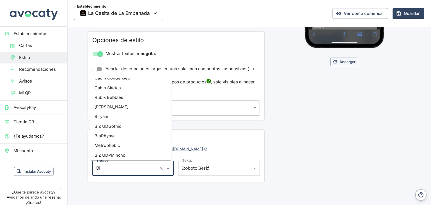
drag, startPoint x: 107, startPoint y: 168, endPoint x: 94, endPoint y: 168, distance: 12.4
click at [95, 168] on input "BI" at bounding box center [125, 168] width 61 height 10
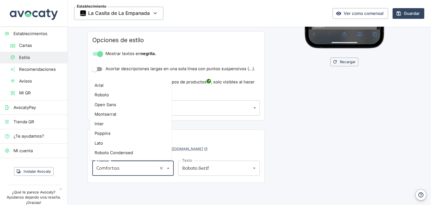
scroll to position [758, 0]
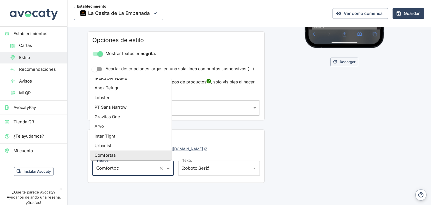
drag, startPoint x: 119, startPoint y: 167, endPoint x: 93, endPoint y: 166, distance: 25.3
click at [95, 166] on input "Comfortaa" at bounding box center [125, 168] width 61 height 10
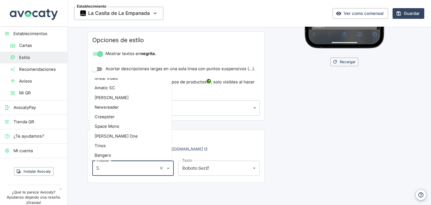
scroll to position [0, 0]
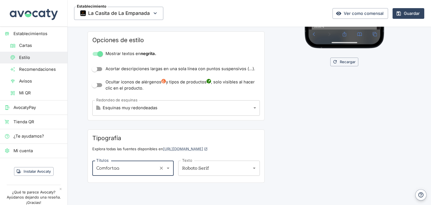
click at [117, 167] on input "Comfortaa" at bounding box center [125, 168] width 61 height 10
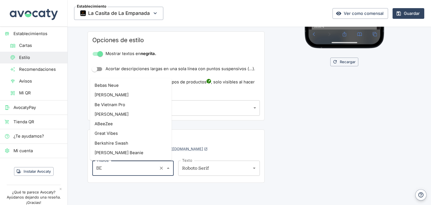
type input "B"
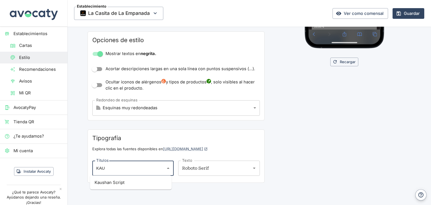
click at [124, 182] on li "Kaushan Script" at bounding box center [131, 183] width 82 height 10
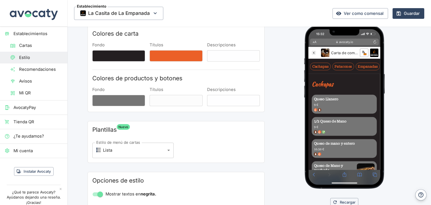
type input "Kaushan Script"
click at [317, 54] on icon "La Casita de La Empanada" at bounding box center [316, 55] width 6 height 6
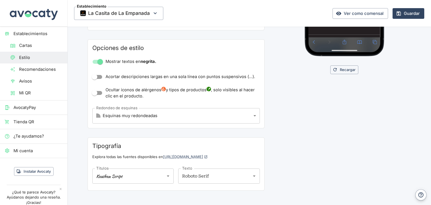
scroll to position [172, 0]
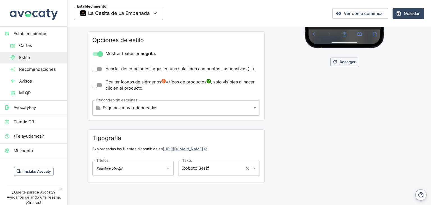
click at [229, 168] on input "Roboto Serif" at bounding box center [211, 168] width 61 height 10
click at [204, 184] on li "Boldonse" at bounding box center [217, 183] width 82 height 10
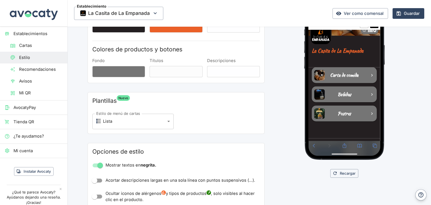
scroll to position [60, 0]
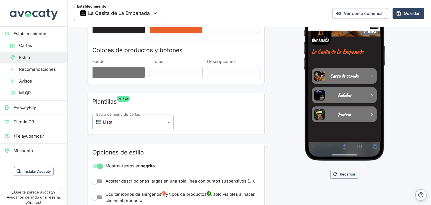
click at [372, 97] on span "Carta de comida" at bounding box center [357, 95] width 38 height 7
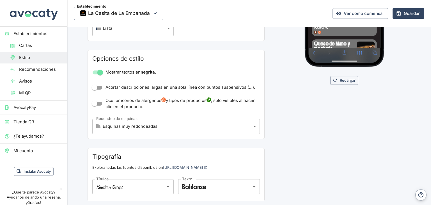
scroll to position [172, 0]
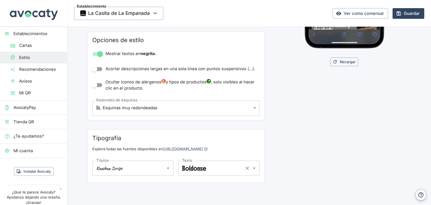
click at [215, 169] on input "Boldonse" at bounding box center [211, 168] width 61 height 10
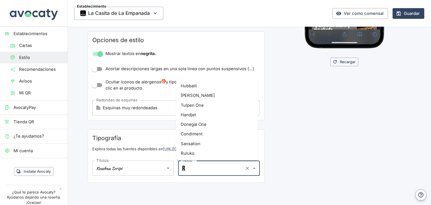
scroll to position [0, 0]
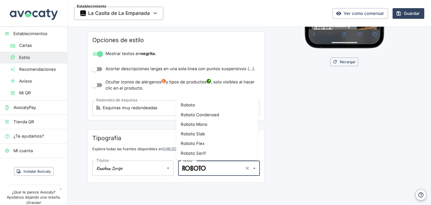
click at [222, 115] on li "Roboto Condensed" at bounding box center [217, 115] width 82 height 10
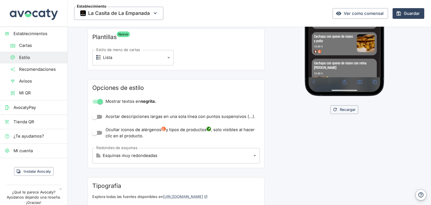
scroll to position [172, 0]
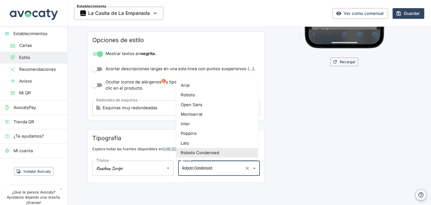
drag, startPoint x: 217, startPoint y: 169, endPoint x: 180, endPoint y: 167, distance: 36.9
click at [181, 167] on input "Roboto Condensed" at bounding box center [211, 168] width 61 height 10
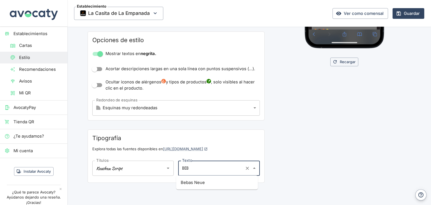
click at [200, 184] on li "Bebas Neue" at bounding box center [217, 183] width 82 height 10
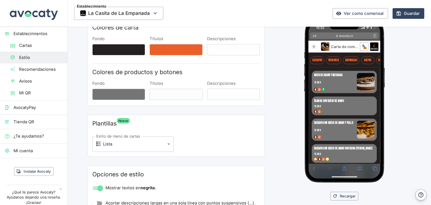
scroll to position [32, 0]
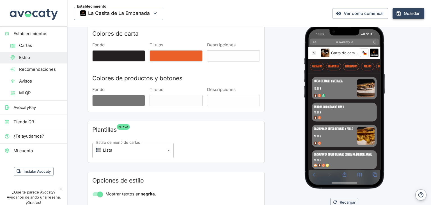
type input "Bebas Neue"
click at [404, 15] on button "Guardar" at bounding box center [409, 13] width 32 height 11
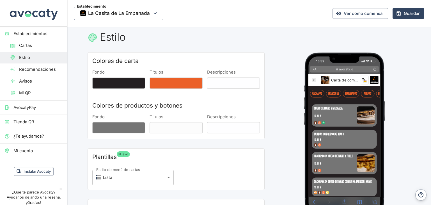
scroll to position [0, 0]
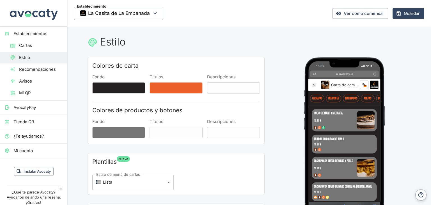
click at [34, 47] on span "Cartas" at bounding box center [41, 45] width 44 height 6
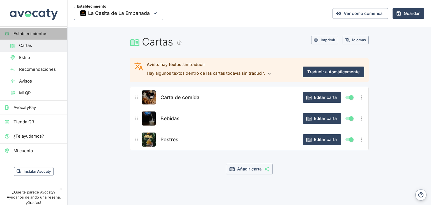
click at [45, 35] on span "Establecimientos" at bounding box center [37, 34] width 49 height 6
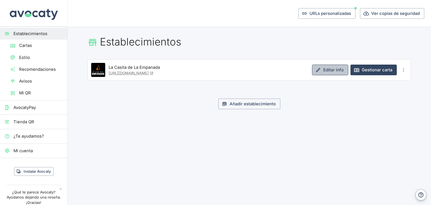
click at [333, 69] on link "Editar info" at bounding box center [330, 70] width 36 height 11
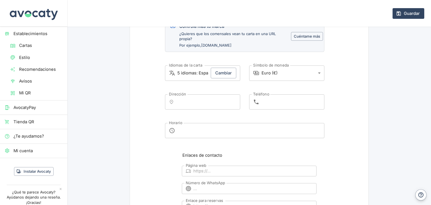
scroll to position [225, 0]
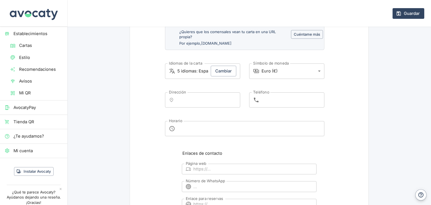
click at [207, 101] on input "Dirección" at bounding box center [208, 100] width 60 height 10
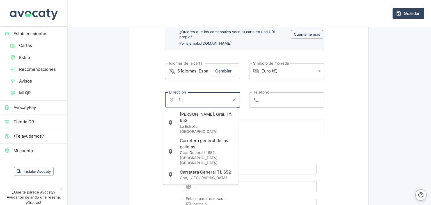
scroll to position [0, 45]
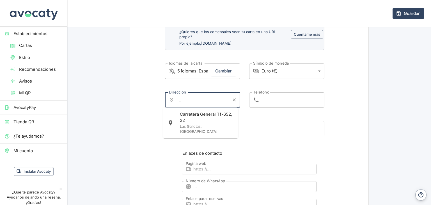
click at [219, 114] on div "Carretera General Tf-[STREET_ADDRESS]" at bounding box center [207, 122] width 54 height 23
click at [170, 100] on icon "Información sobre mapa" at bounding box center [171, 100] width 3 height 4
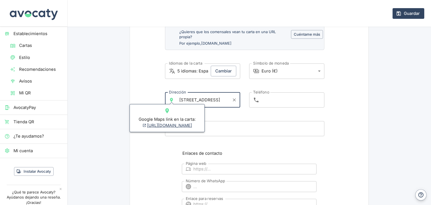
click at [179, 125] on link "[URL][DOMAIN_NAME]" at bounding box center [167, 125] width 50 height 5
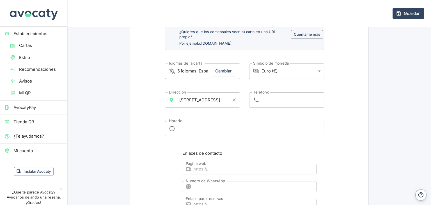
scroll to position [0, 0]
click at [224, 99] on input "[STREET_ADDRESS]" at bounding box center [203, 100] width 51 height 10
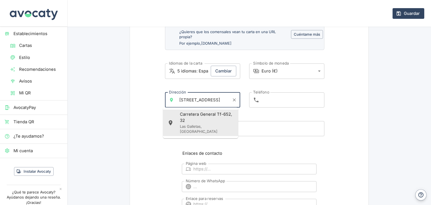
scroll to position [0, 49]
drag, startPoint x: 211, startPoint y: 100, endPoint x: 187, endPoint y: 100, distance: 23.9
click at [187, 100] on input "[STREET_ADDRESS]" at bounding box center [203, 100] width 51 height 10
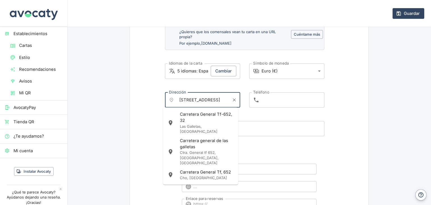
scroll to position [0, 33]
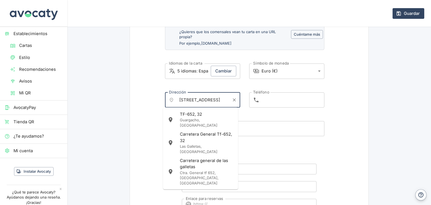
click at [196, 118] on p "Guargacho, [GEOGRAPHIC_DATA]" at bounding box center [207, 123] width 54 height 10
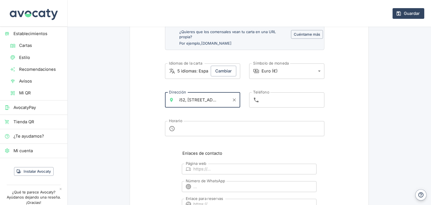
click at [170, 100] on icon "Información sobre mapa" at bounding box center [171, 100] width 3 height 4
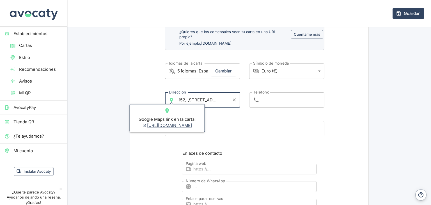
click at [174, 126] on link "[URL][DOMAIN_NAME]" at bounding box center [167, 125] width 50 height 5
type input "TF-652, [STREET_ADDRESS]"
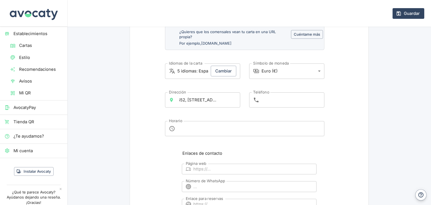
scroll to position [0, 0]
click at [274, 99] on input "Teléfono" at bounding box center [293, 99] width 63 height 15
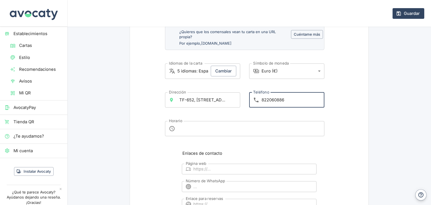
type input "822060886"
click at [187, 128] on textarea "Horario" at bounding box center [249, 129] width 143 height 6
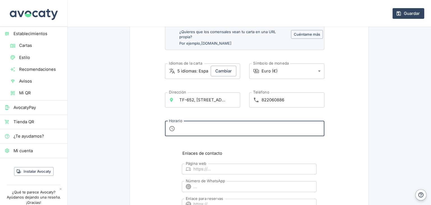
click at [172, 129] on div "​ x Horario" at bounding box center [245, 128] width 160 height 15
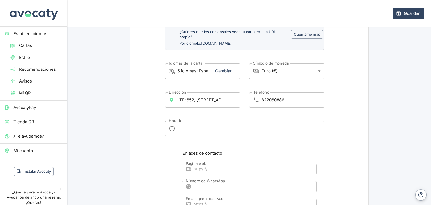
click at [170, 129] on div "​ x Horario" at bounding box center [245, 128] width 160 height 15
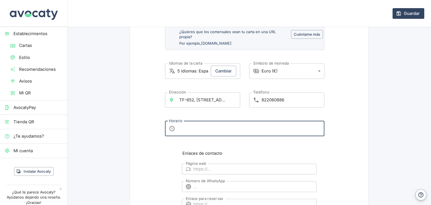
click at [198, 126] on textarea "Horario" at bounding box center [249, 129] width 143 height 6
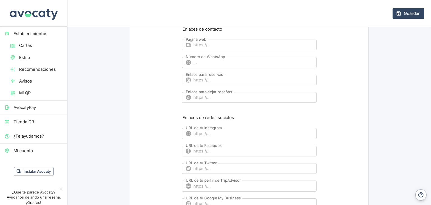
scroll to position [365, 0]
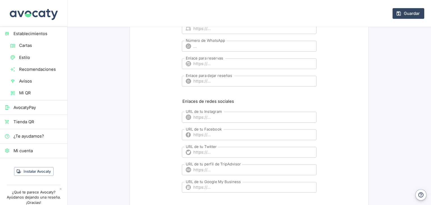
type textarea "10:00 - 23:00 | [DATE] cerrado | [DATE] 17:00 - 23:00"
click at [219, 82] on input "Enlace para dejar reseñas" at bounding box center [255, 81] width 123 height 11
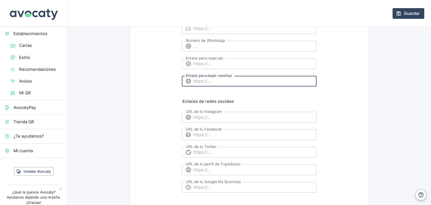
click at [216, 117] on input "URL de tu Instagram" at bounding box center [255, 117] width 123 height 11
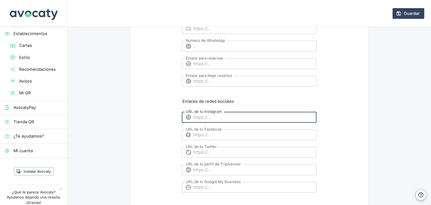
paste input "[URL][DOMAIN_NAME]"
type input "[URL][DOMAIN_NAME]"
click at [214, 131] on label "URL de tu Facebook" at bounding box center [204, 129] width 36 height 5
click at [214, 131] on input "URL de tu Facebook" at bounding box center [255, 135] width 123 height 11
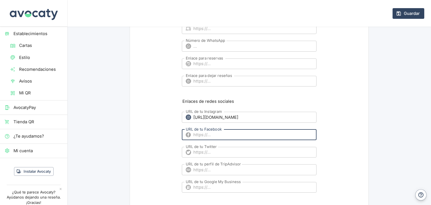
paste input "[URL][DOMAIN_NAME]"
type input "[URL][DOMAIN_NAME]"
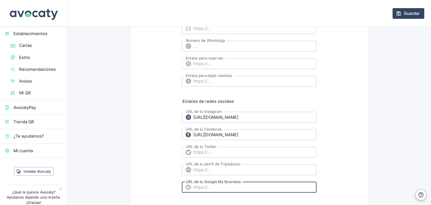
click at [207, 188] on input "URL de tu Google My Business" at bounding box center [255, 187] width 123 height 11
paste input "[URL][DOMAIN_NAME]"
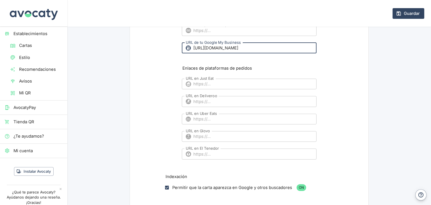
scroll to position [506, 0]
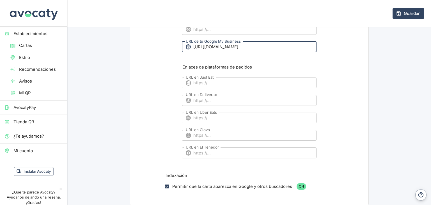
type input "[URL][DOMAIN_NAME]"
click at [230, 116] on input "URL en Uber Eats" at bounding box center [255, 118] width 123 height 11
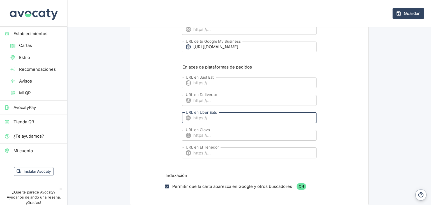
paste input "[URL][DOMAIN_NAME]"
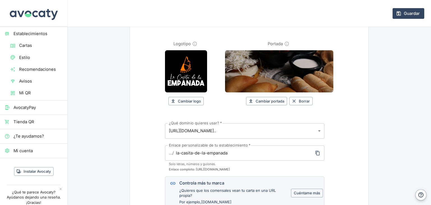
scroll to position [46, 0]
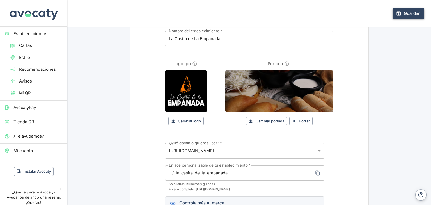
type input "[URL][DOMAIN_NAME]"
click at [404, 13] on button "Guardar" at bounding box center [409, 13] width 32 height 11
